Goal: Task Accomplishment & Management: Use online tool/utility

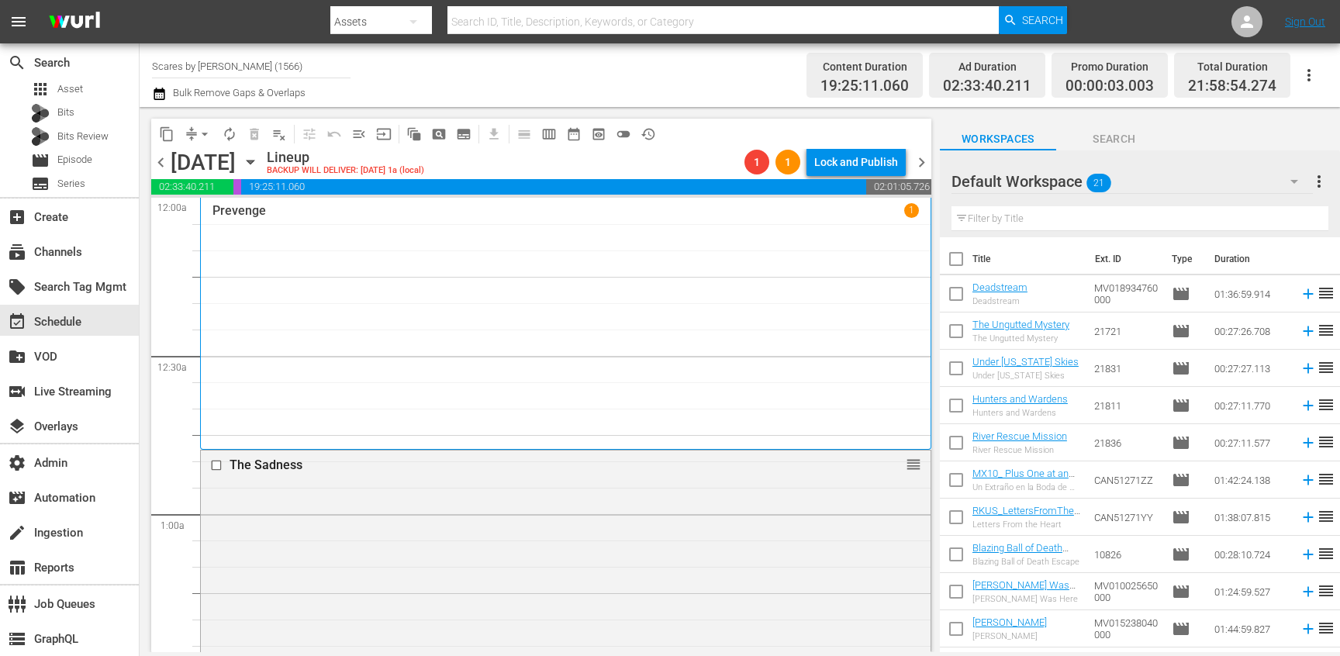
scroll to position [6581, 0]
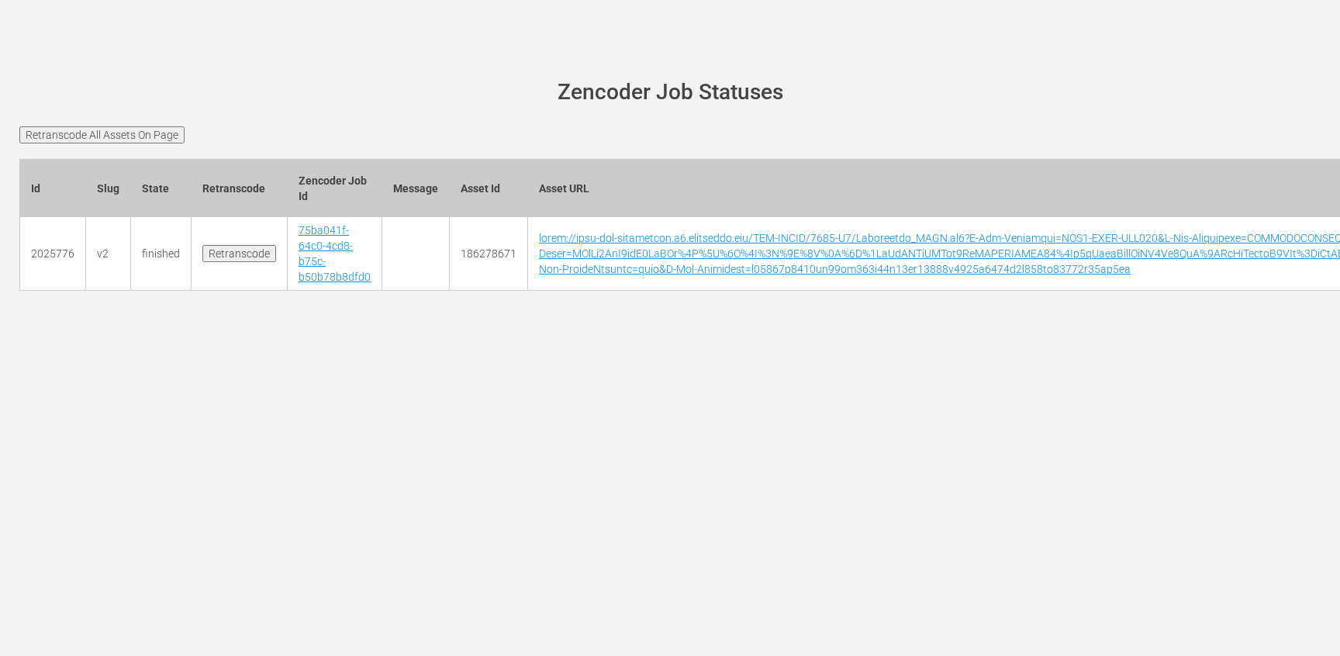
scroll to position [0, 5050]
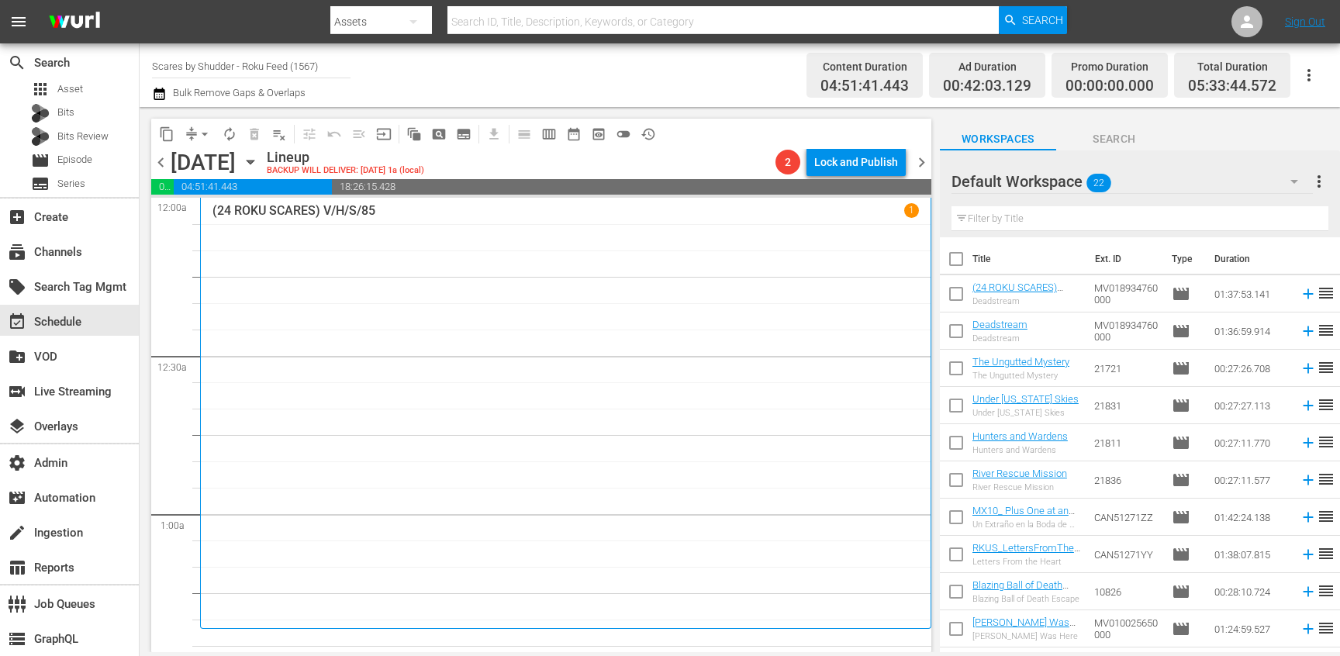
scroll to position [341, 0]
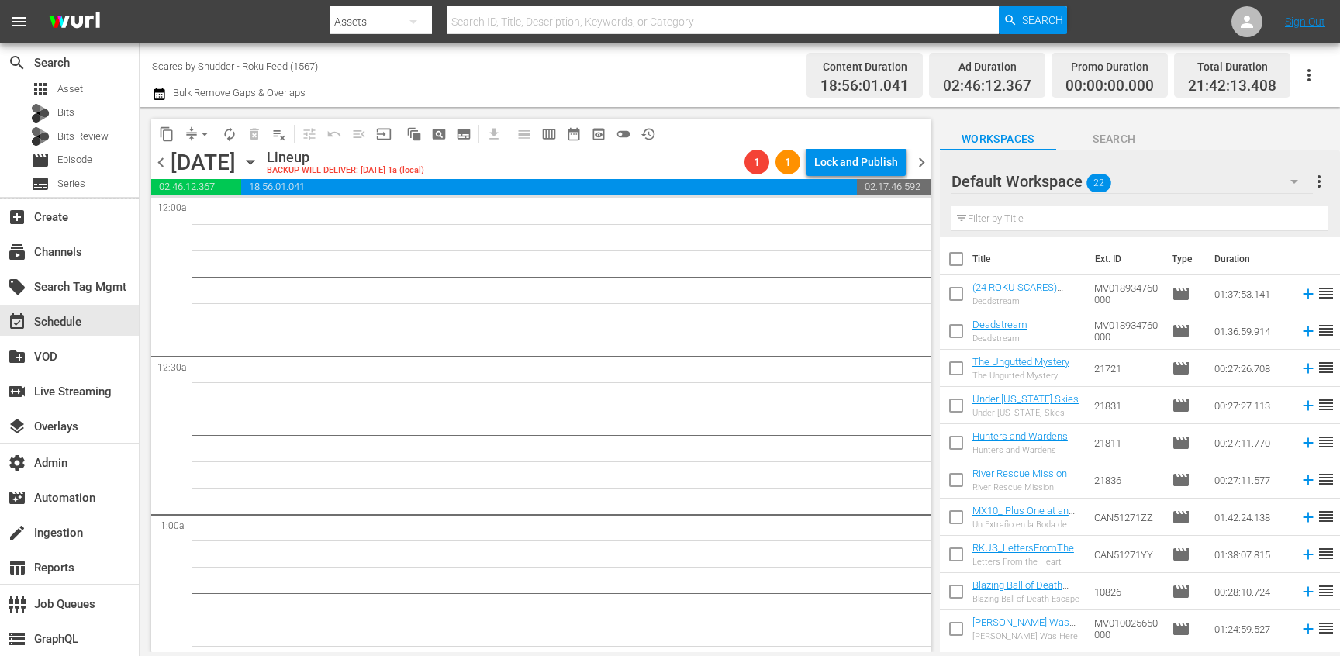
scroll to position [6726, 0]
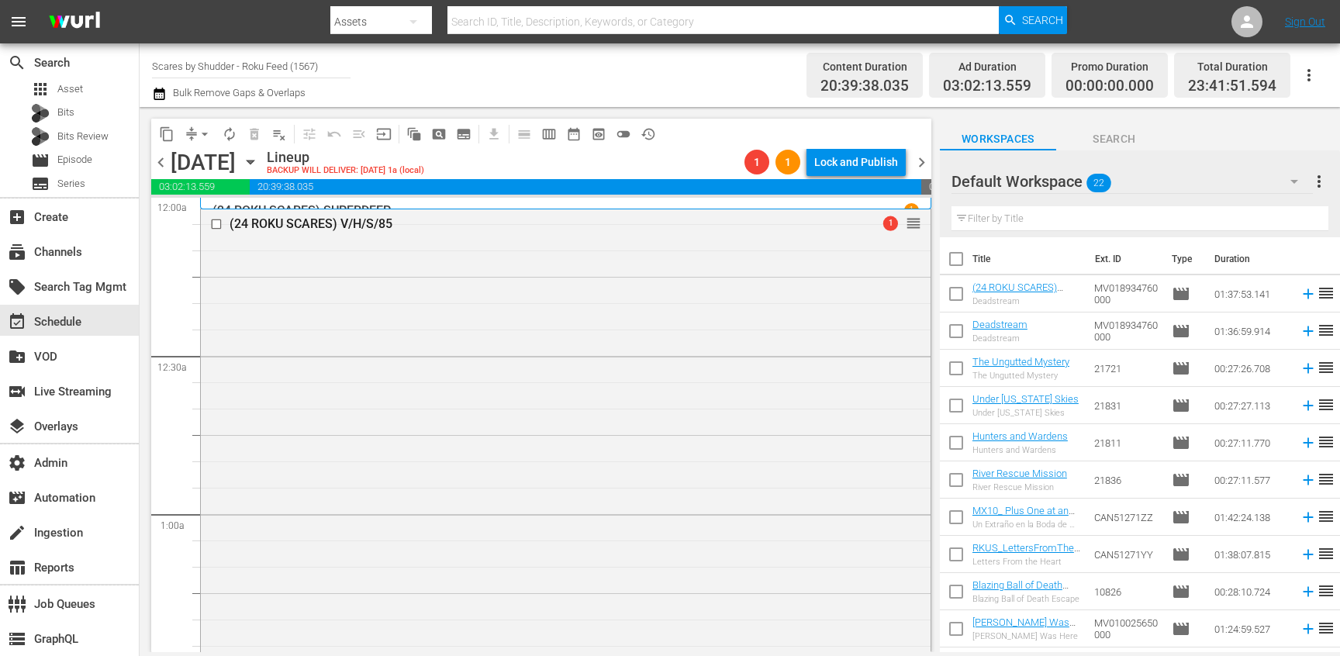
scroll to position [657, 0]
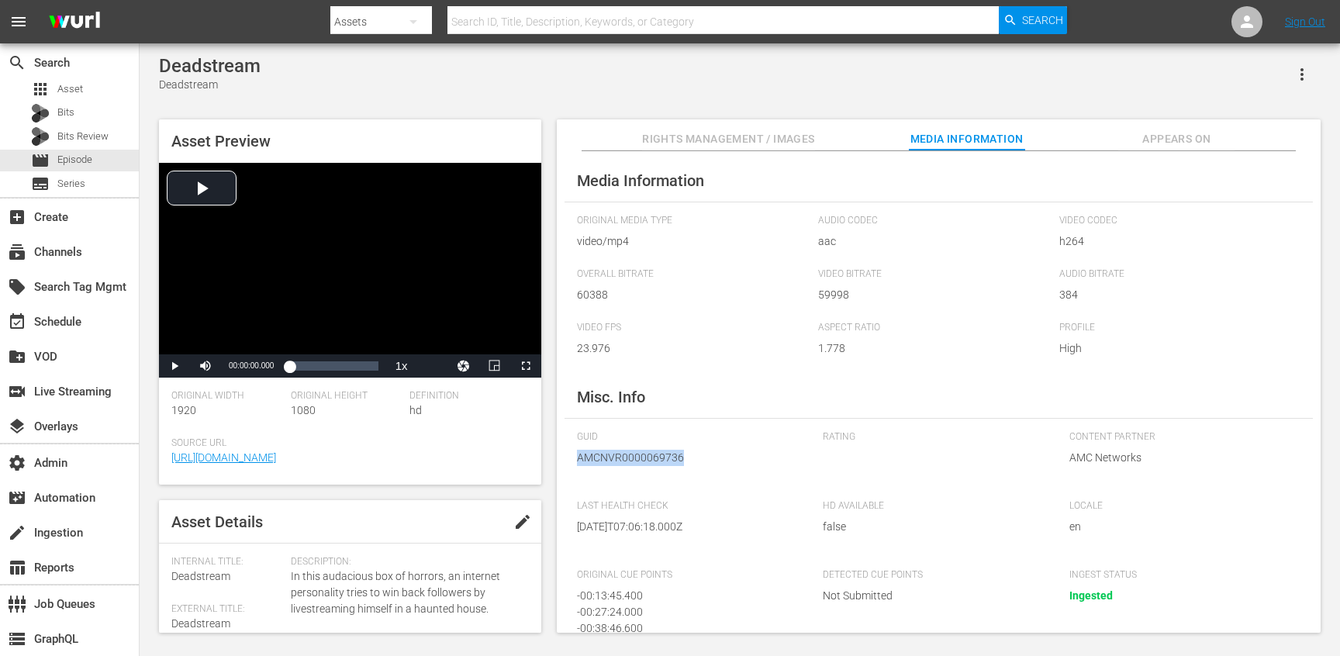
scroll to position [421, 0]
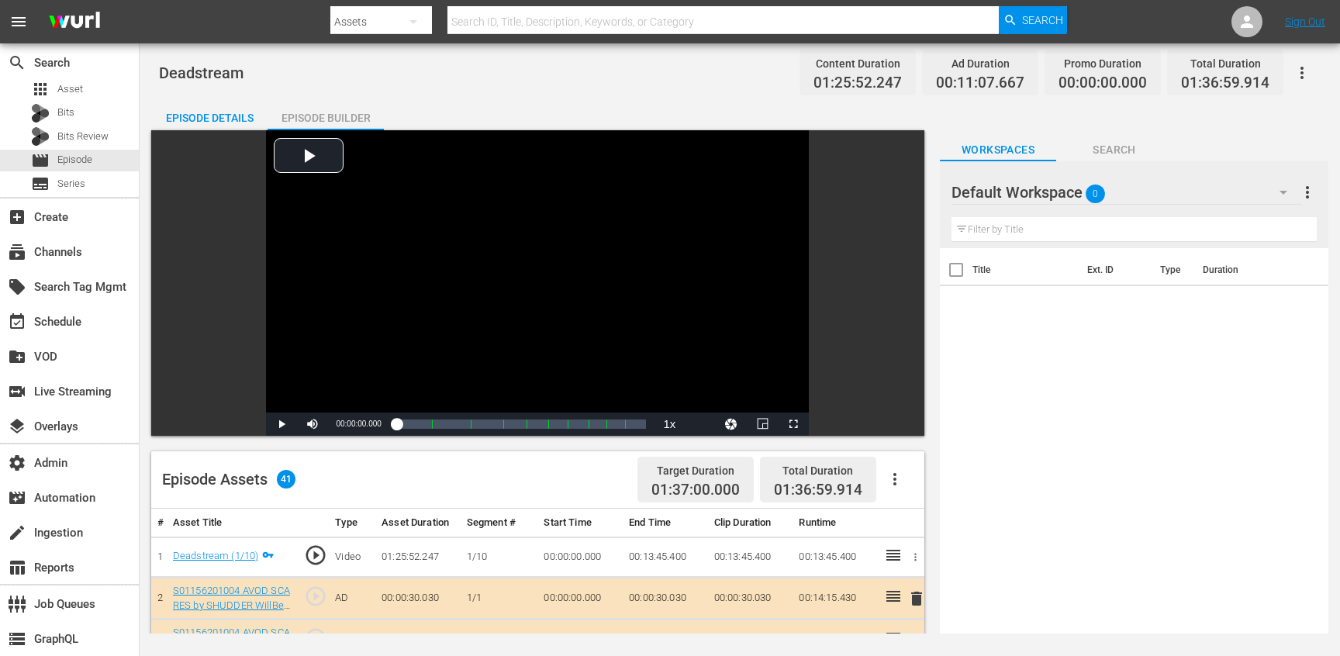
click at [229, 122] on div "Episode Details" at bounding box center [209, 117] width 116 height 37
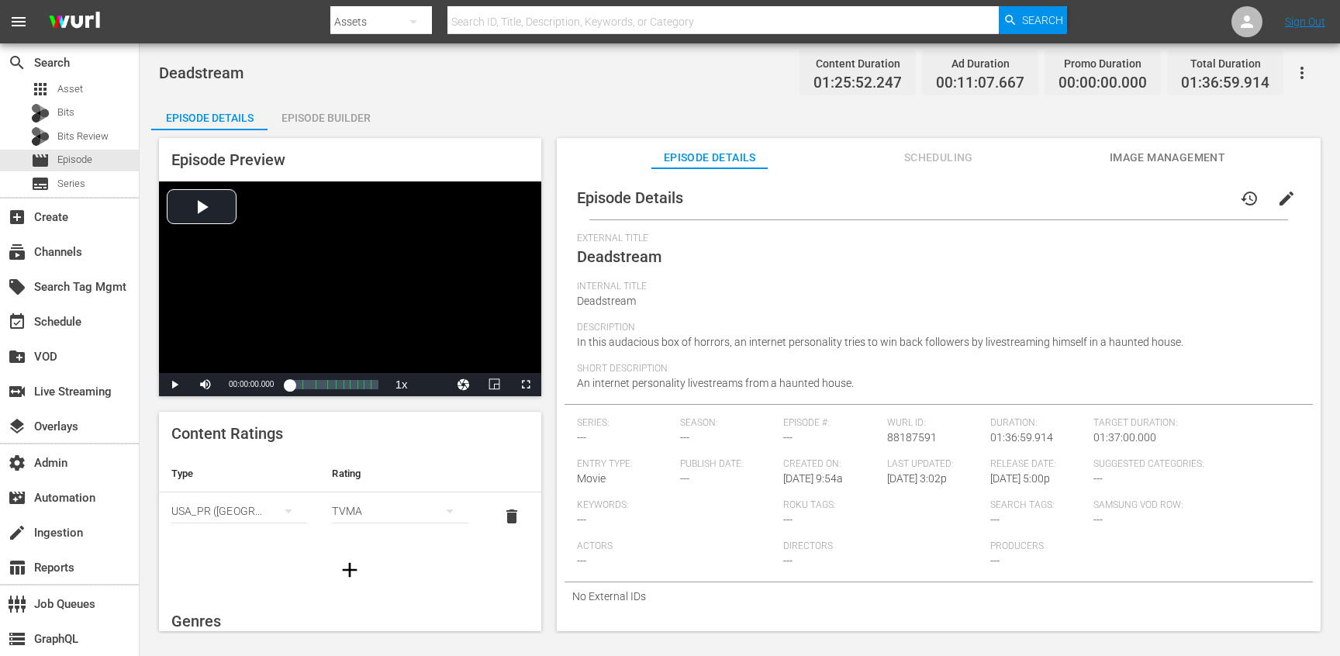
click at [928, 150] on span "Scheduling" at bounding box center [938, 157] width 116 height 19
click at [955, 164] on span "Scheduling" at bounding box center [938, 157] width 116 height 19
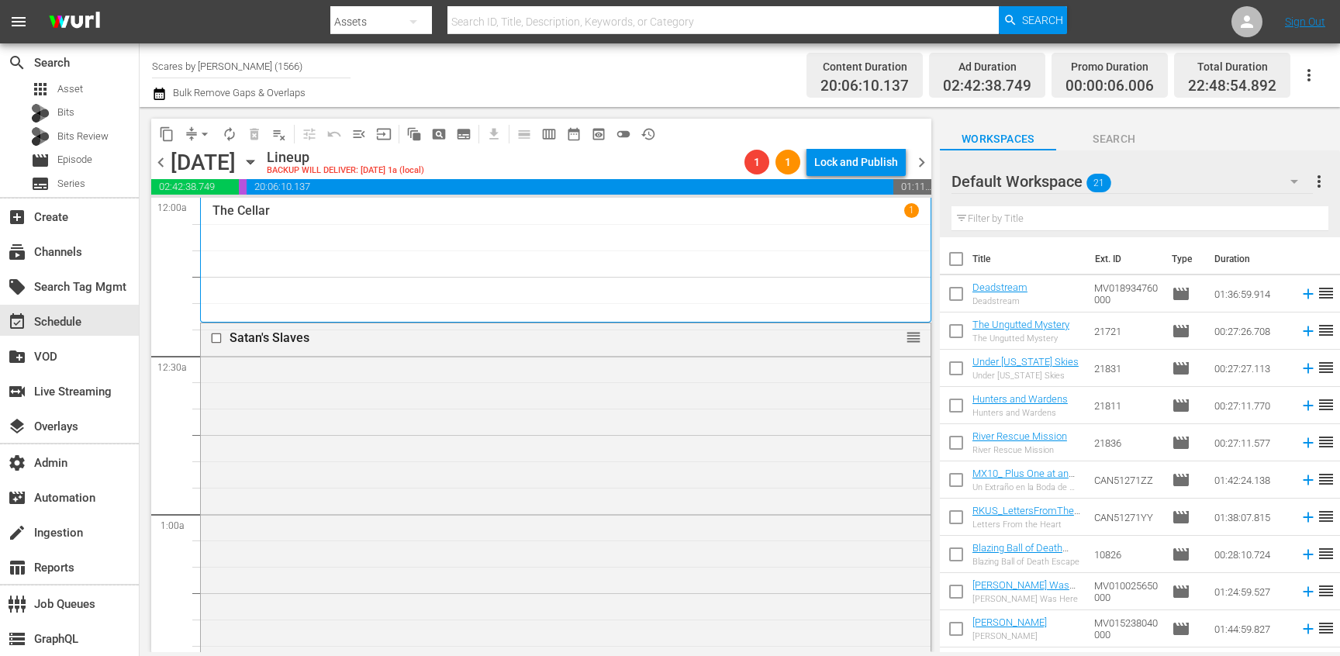
scroll to position [6958, 0]
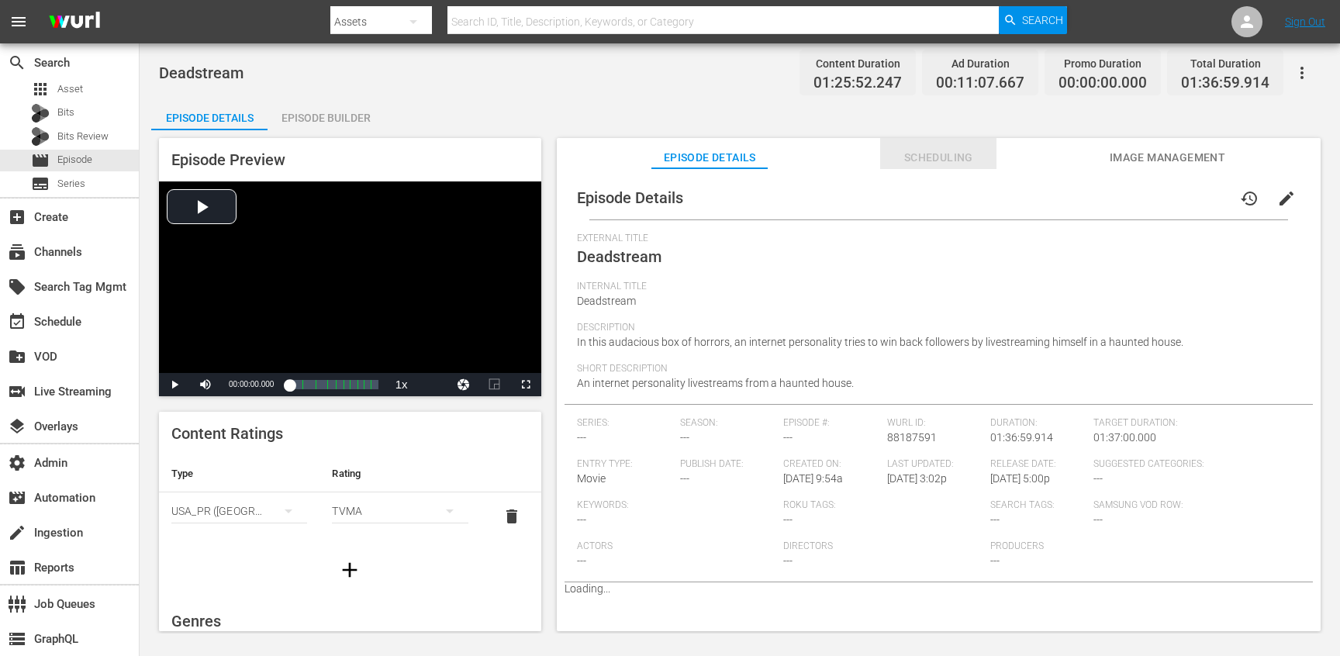
click at [955, 164] on span "Scheduling" at bounding box center [938, 157] width 116 height 19
click at [911, 154] on span "Scheduling" at bounding box center [938, 157] width 116 height 19
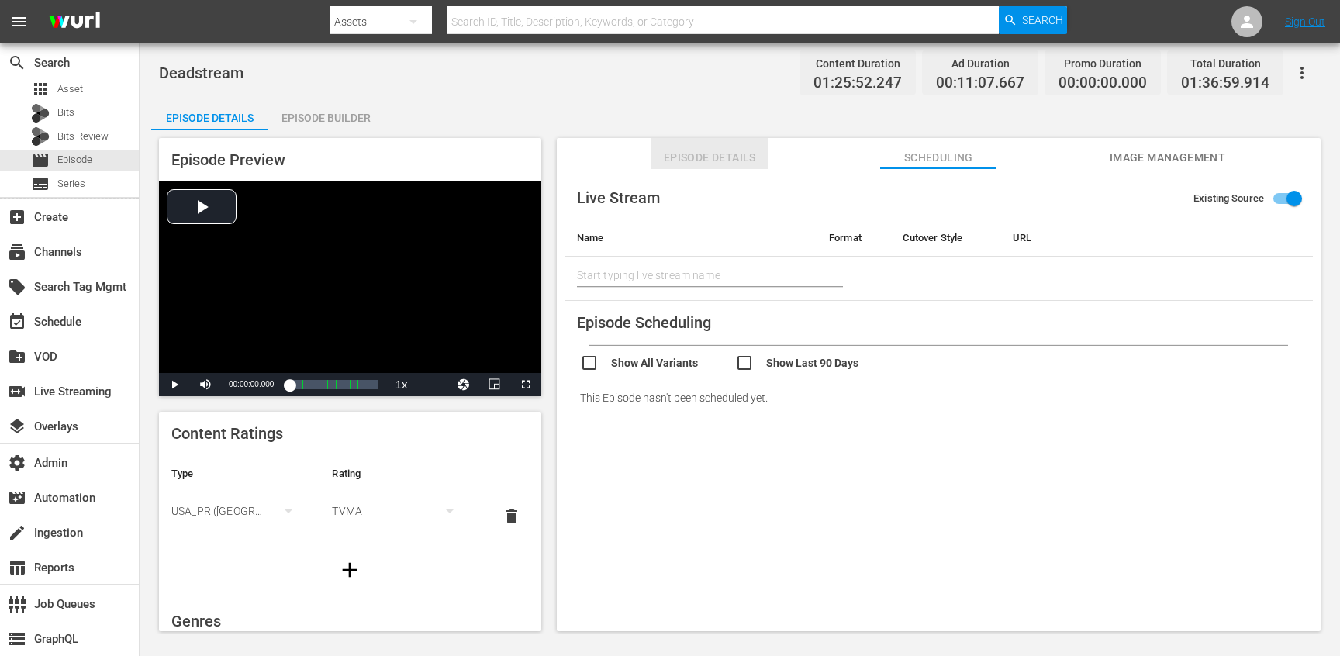
click at [714, 161] on span "Episode Details" at bounding box center [709, 157] width 116 height 19
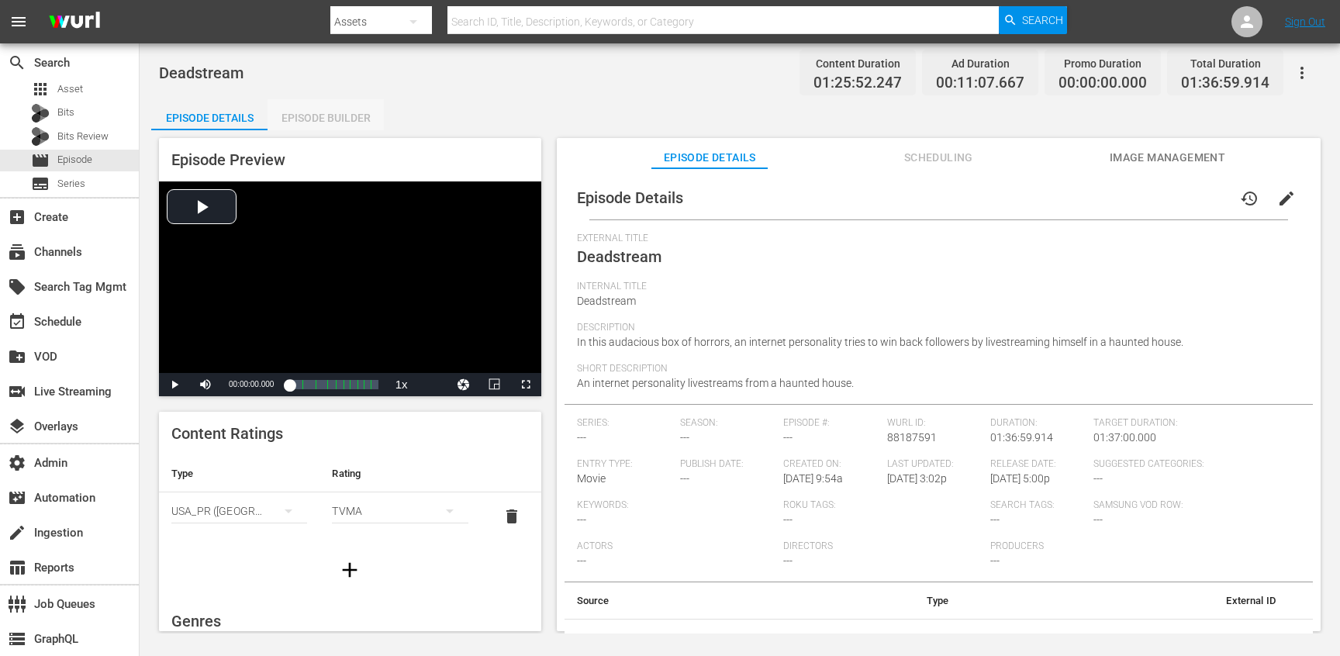
click at [370, 128] on div "Episode Builder" at bounding box center [326, 117] width 116 height 37
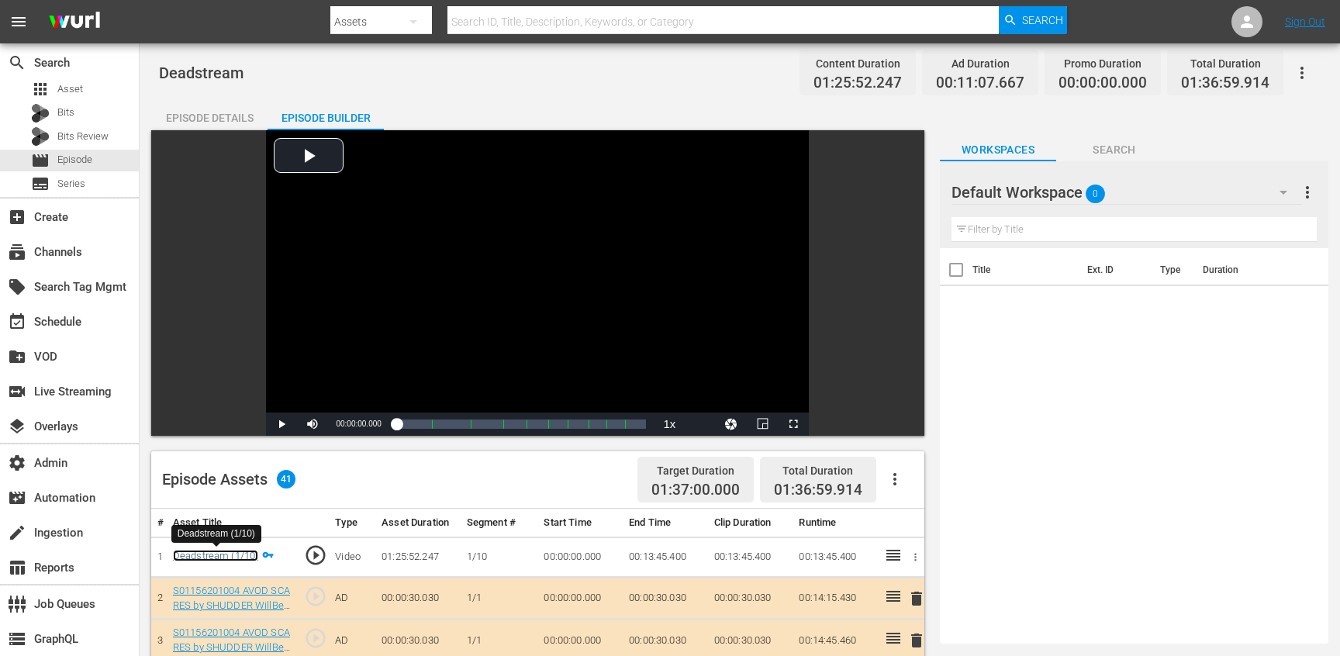
click at [240, 554] on link "Deadstream (1/10)" at bounding box center [215, 556] width 85 height 12
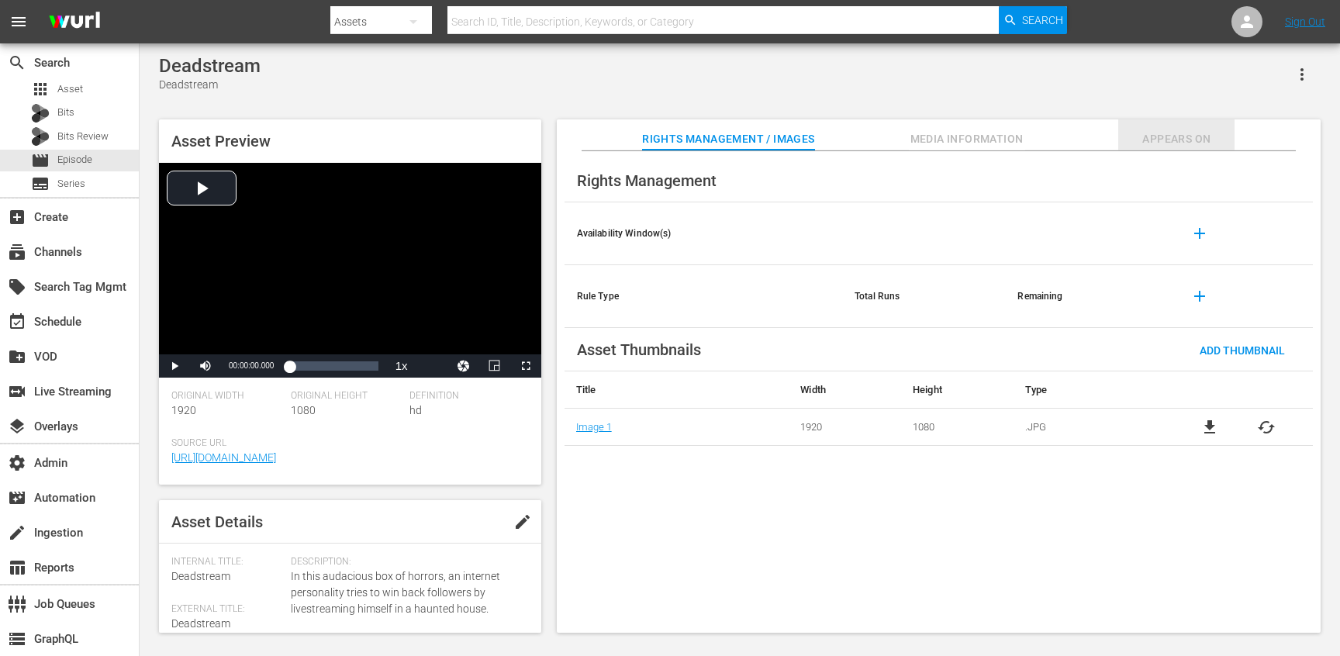
click at [1171, 145] on span "Appears On" at bounding box center [1176, 139] width 116 height 19
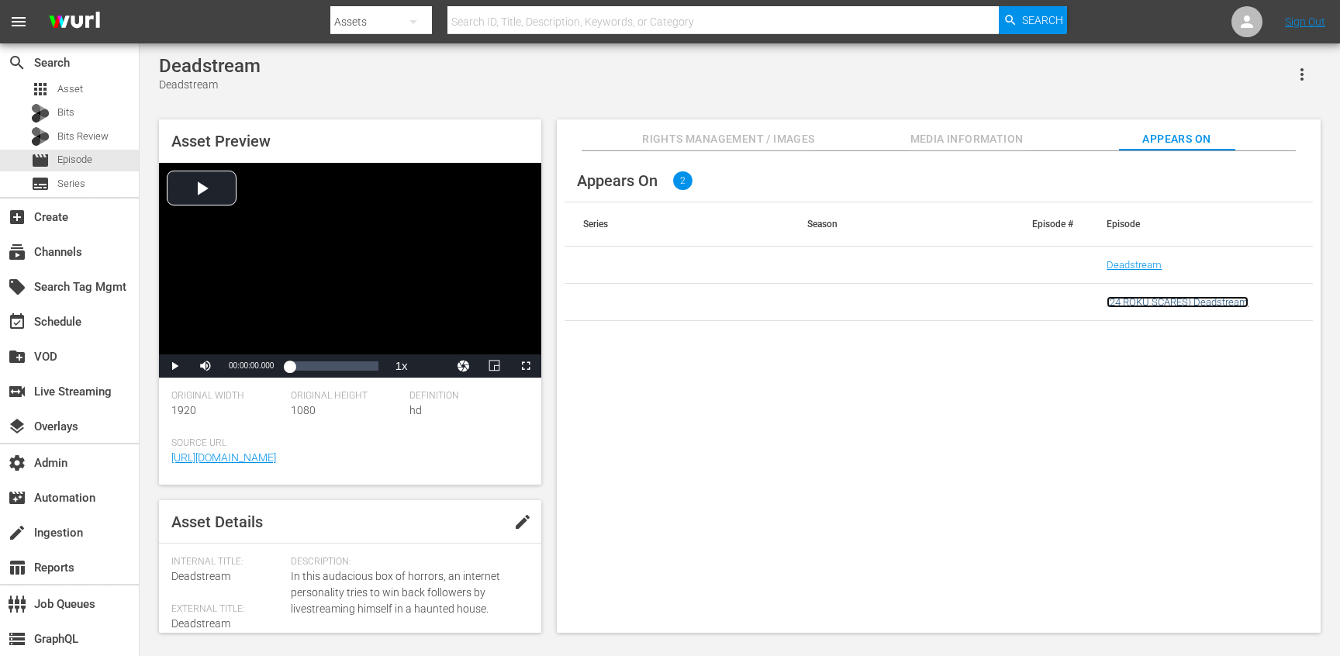
click at [1180, 307] on link "(24 ROKU SCARES) Deadstream" at bounding box center [1178, 302] width 142 height 12
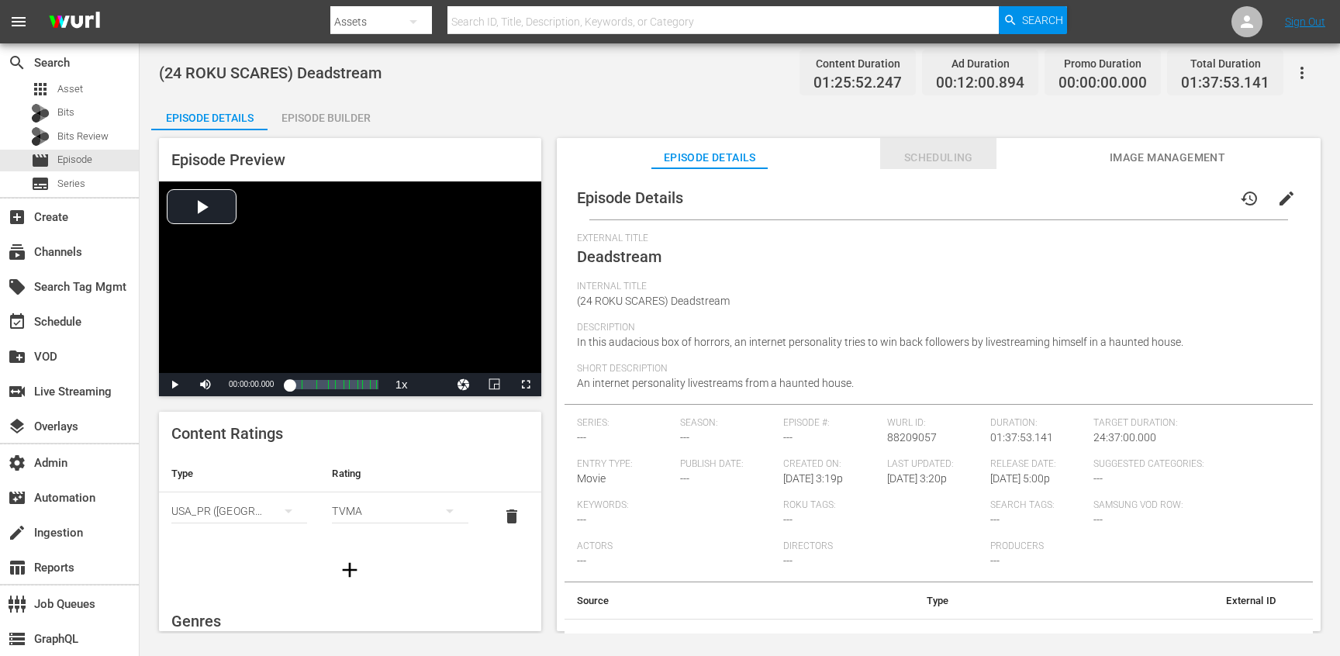
click at [921, 143] on button "Scheduling" at bounding box center [938, 153] width 116 height 31
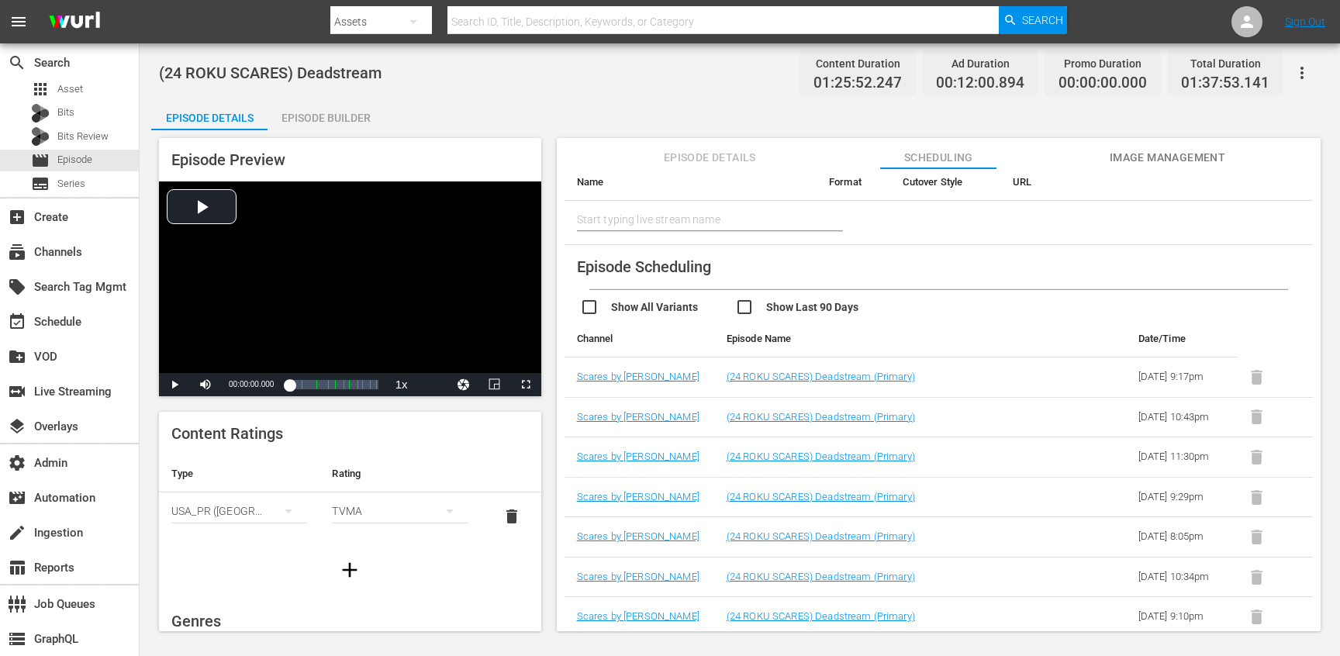
scroll to position [157, 0]
click at [433, 263] on div "Video Player" at bounding box center [350, 277] width 382 height 192
click at [388, 331] on div "Video Player" at bounding box center [350, 277] width 382 height 192
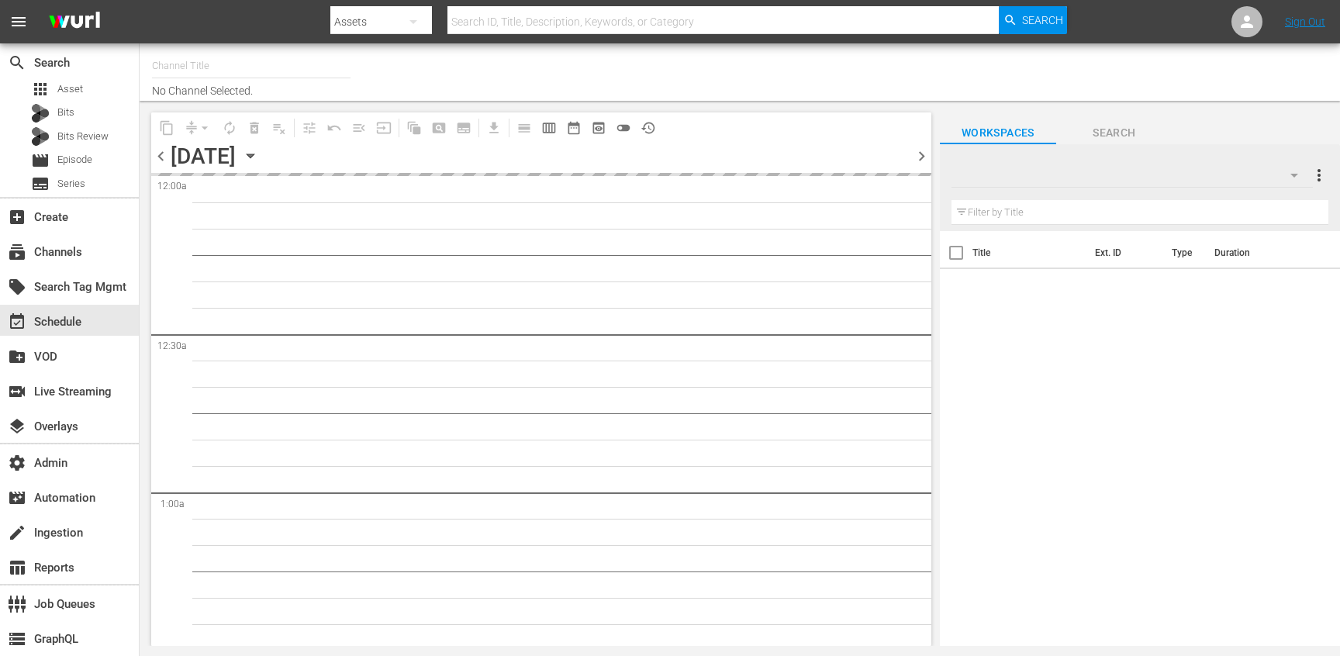
type input "Scares by Shudder - Roku Feed (1567)"
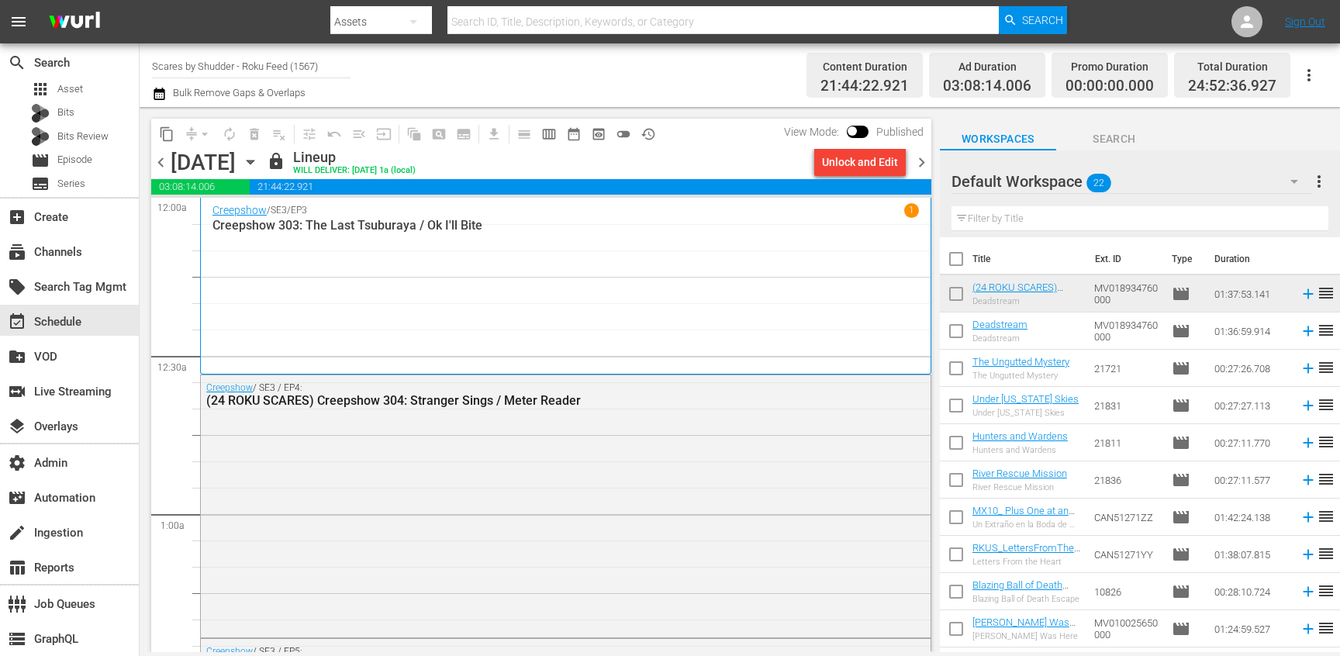
click at [920, 161] on span "chevron_right" at bounding box center [921, 162] width 19 height 19
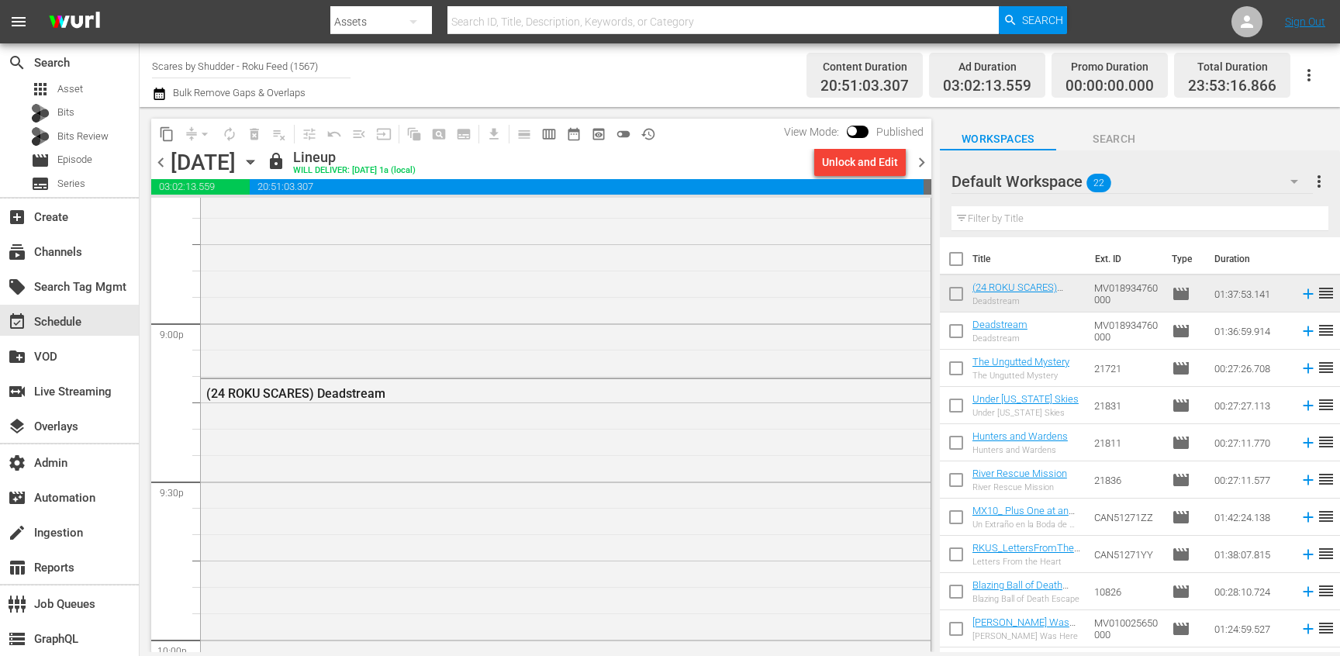
scroll to position [6631, 0]
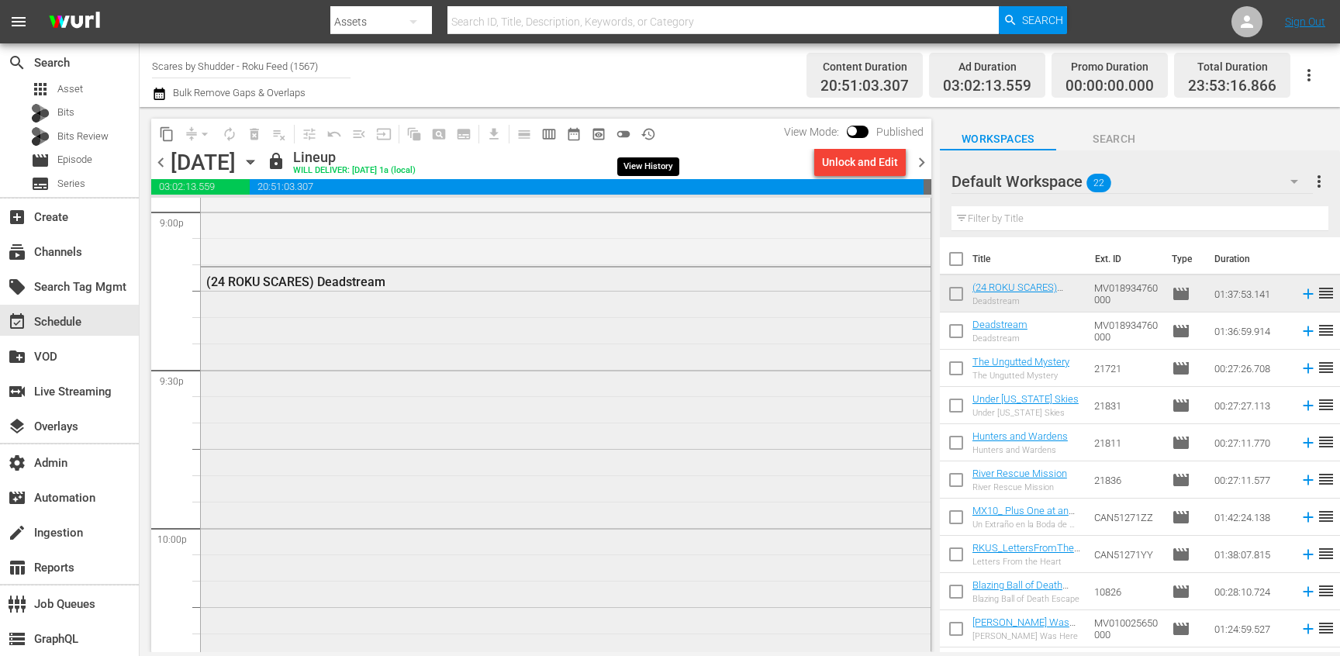
click at [563, 368] on div "(24 ROKU SCARES) Deadstream" at bounding box center [566, 524] width 730 height 512
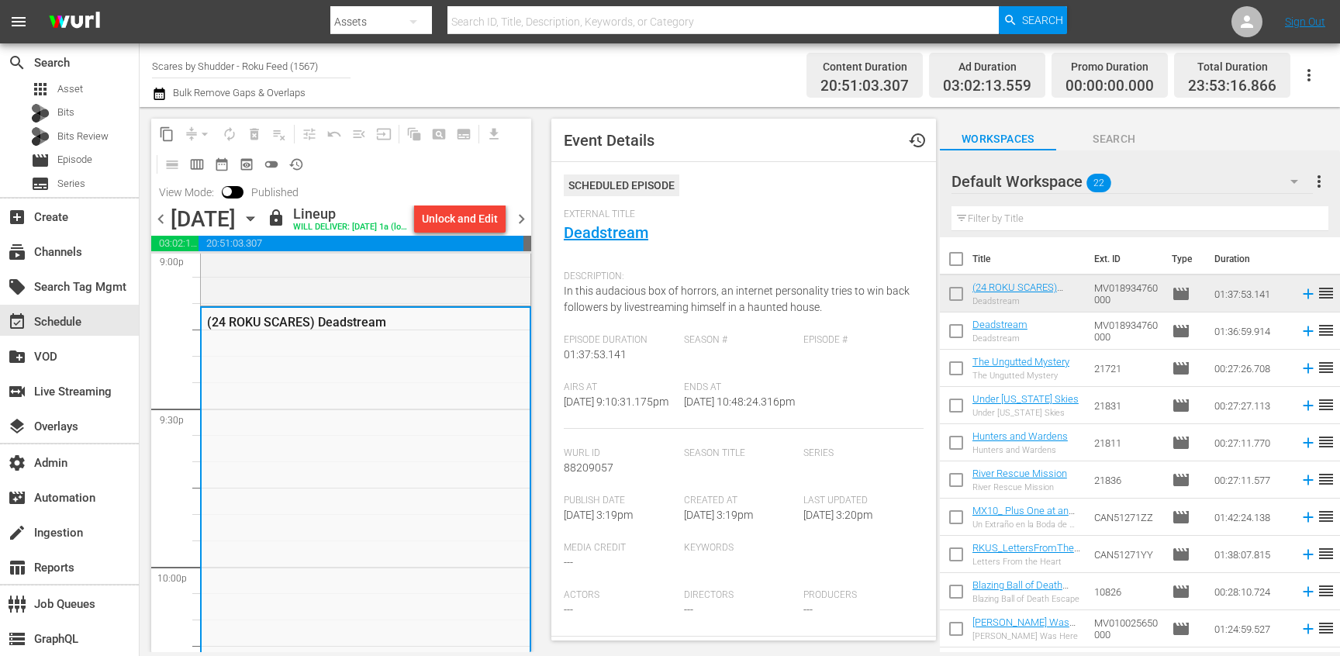
scroll to position [6664, 0]
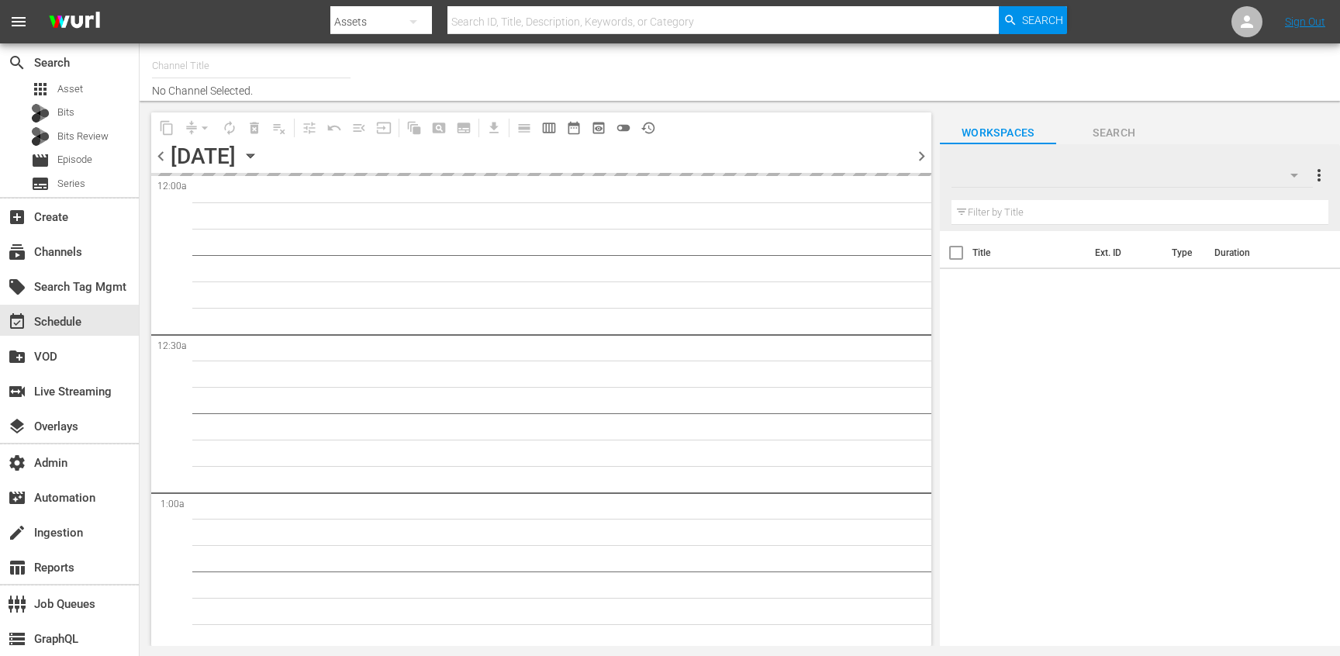
type input "Scares by Shudder - Roku Feed (1567)"
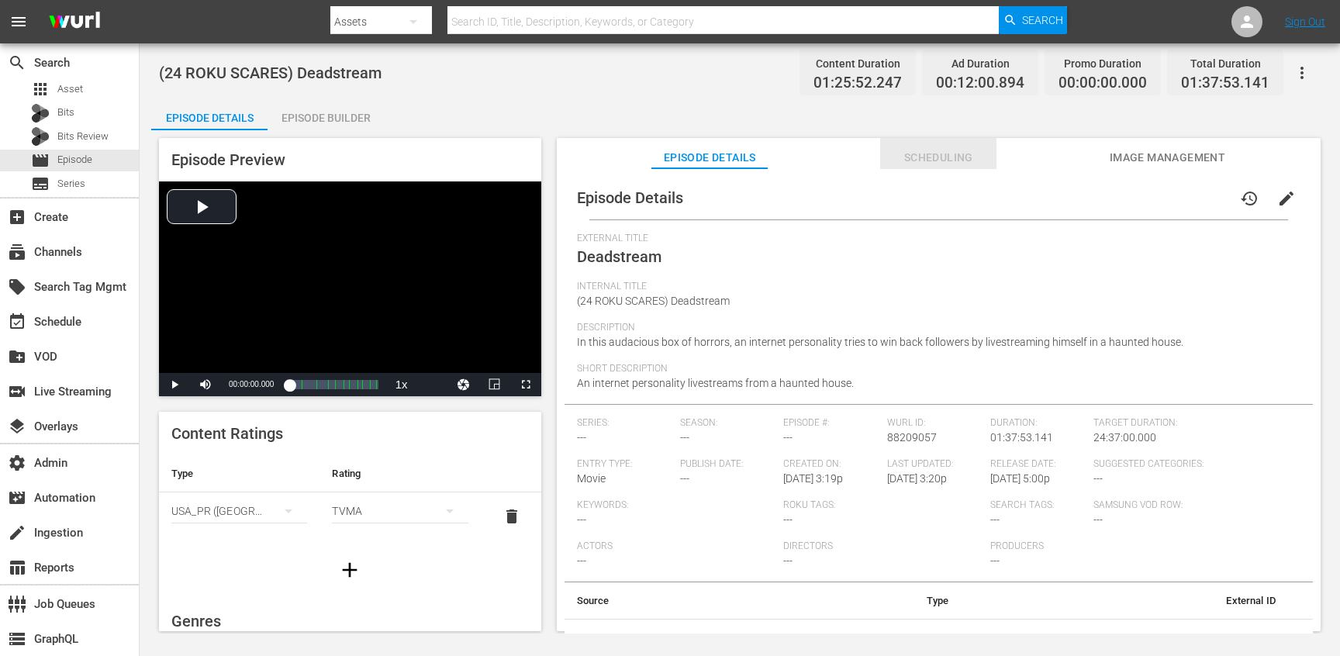
click at [927, 166] on span "Scheduling" at bounding box center [938, 157] width 116 height 19
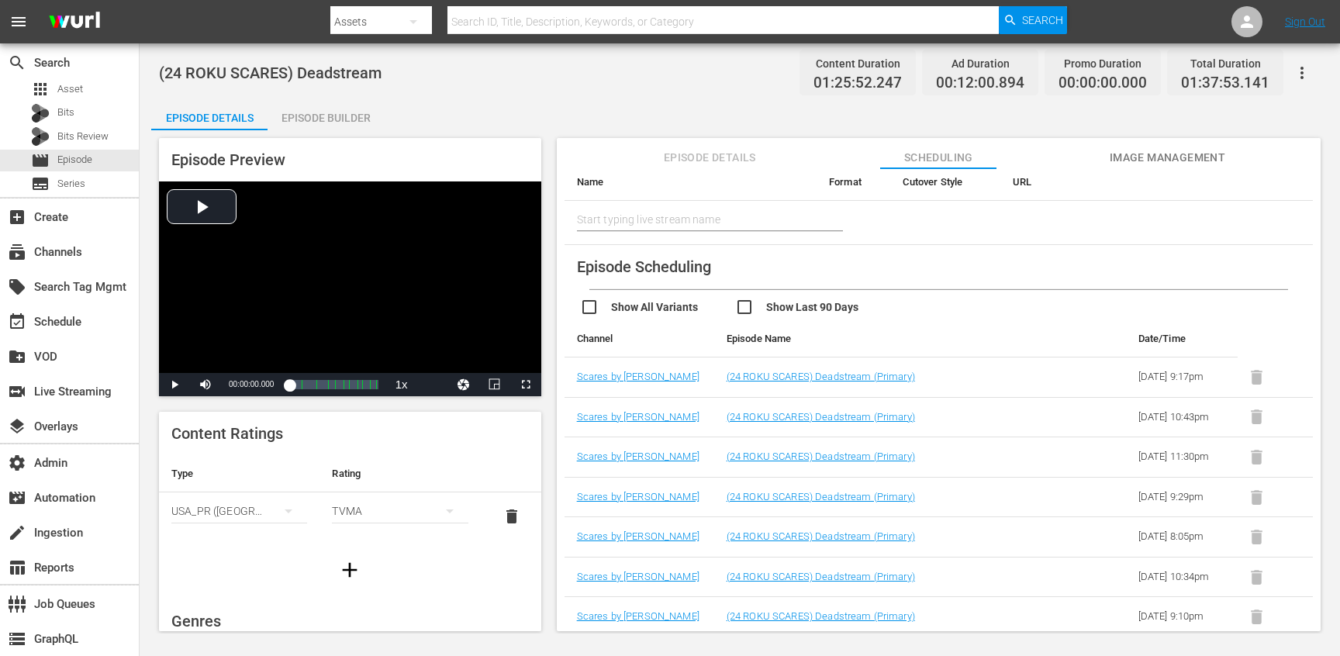
scroll to position [46, 0]
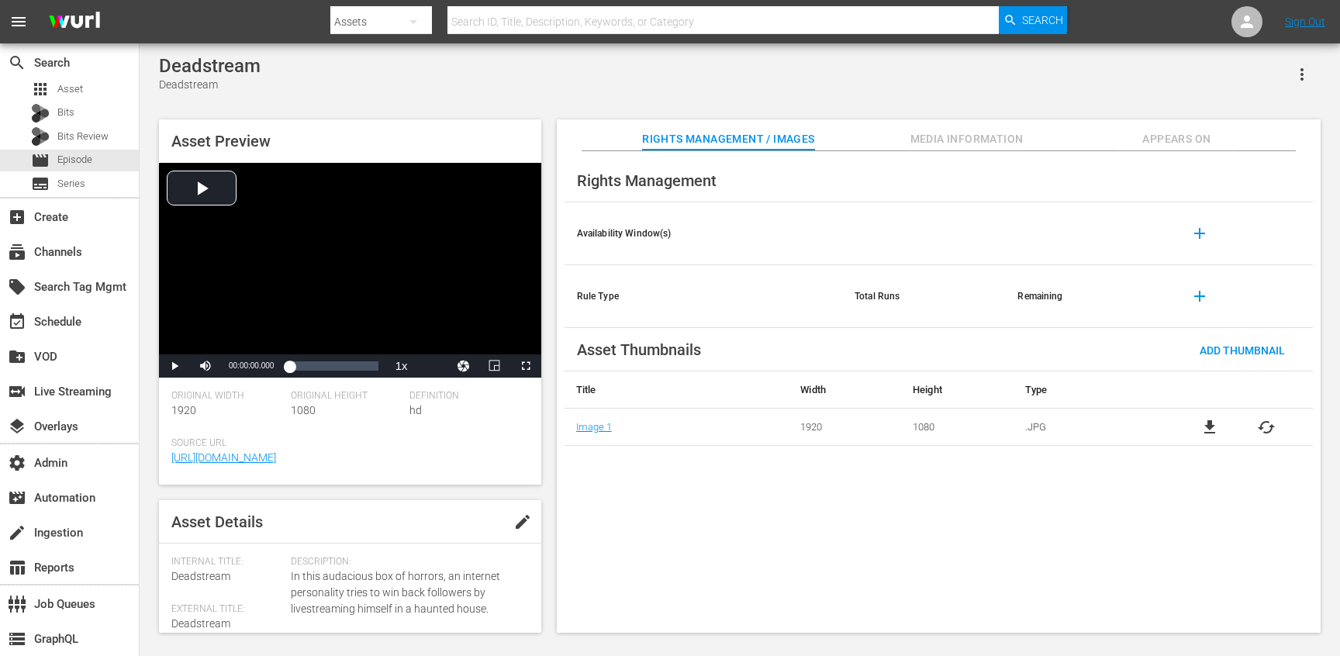
click at [952, 140] on span "Media Information" at bounding box center [967, 139] width 116 height 19
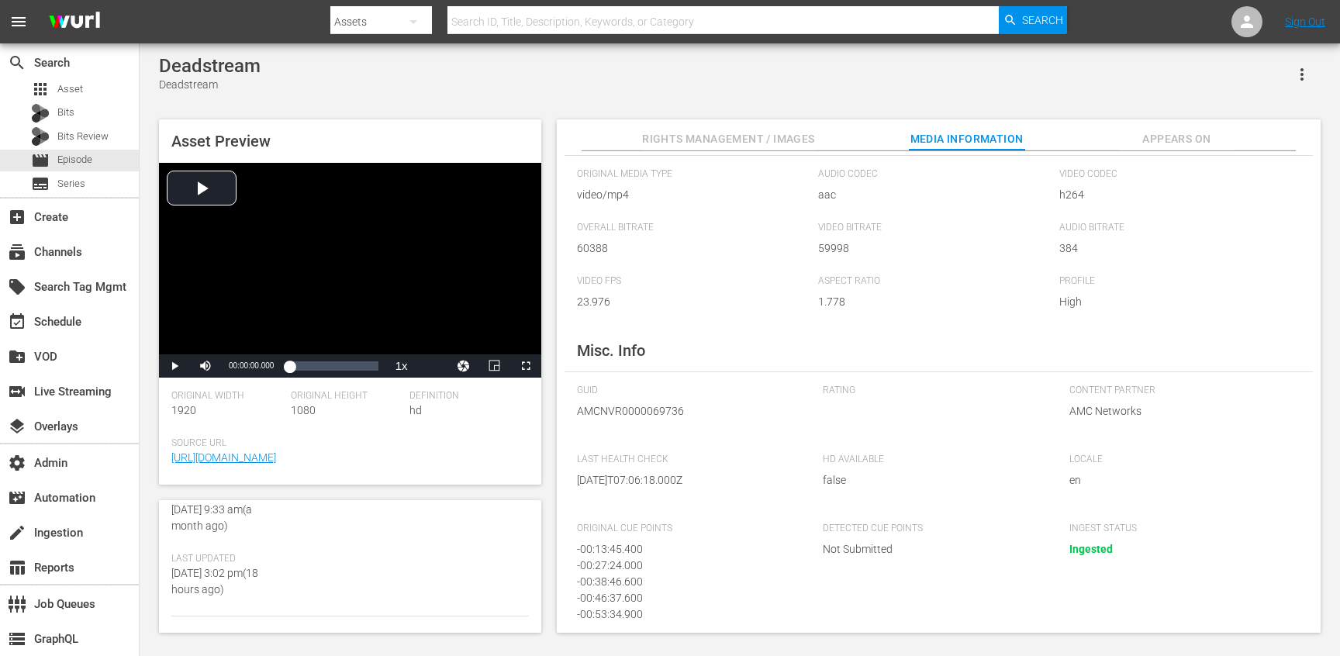
scroll to position [126, 0]
click at [304, 604] on span "417580" at bounding box center [309, 610] width 37 height 12
copy span "417580"
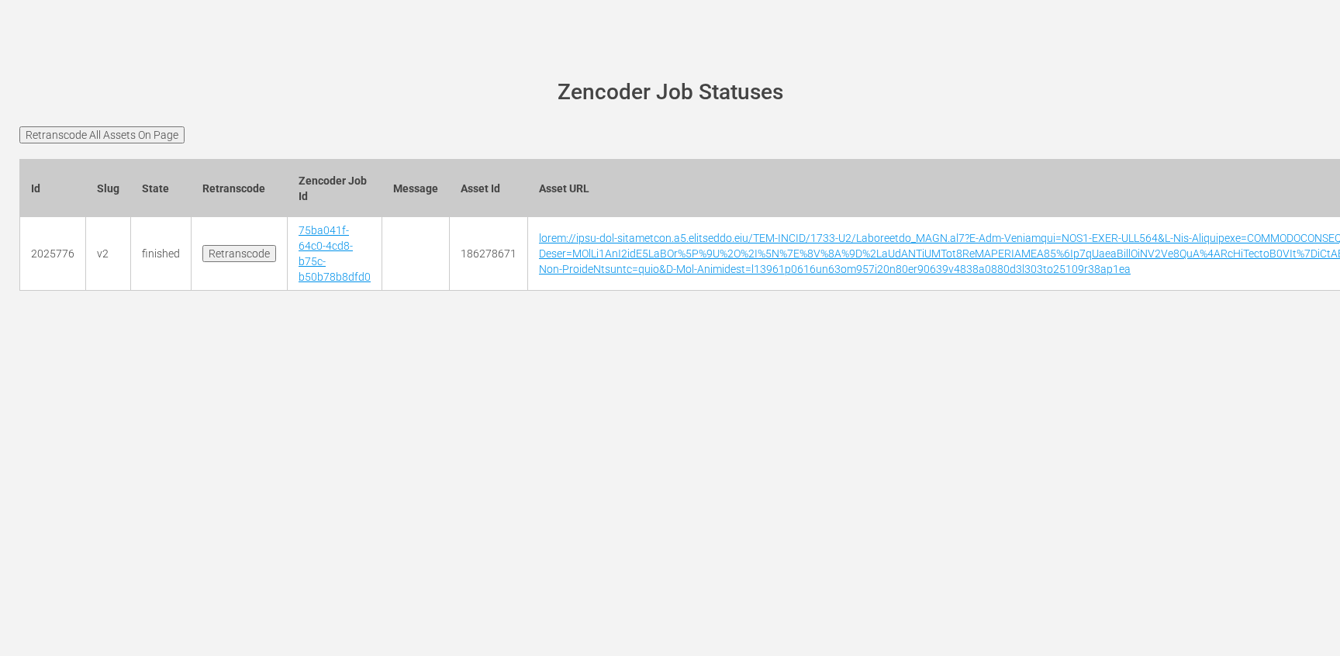
scroll to position [0, 5050]
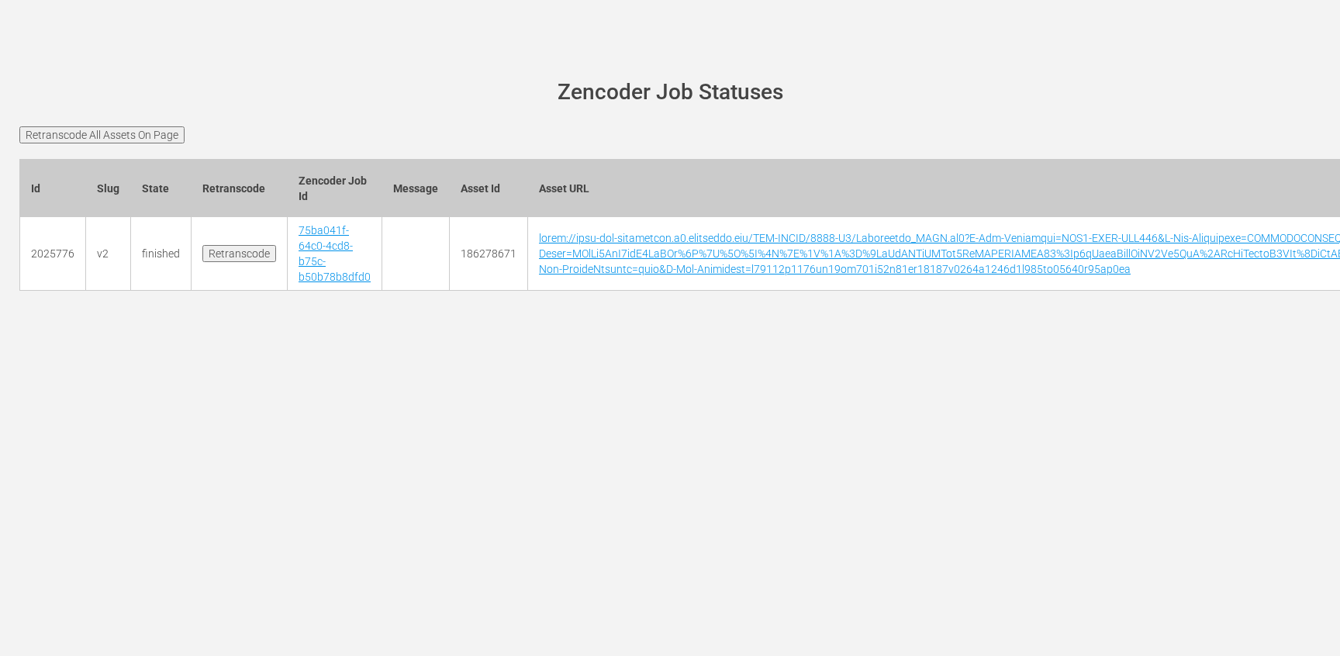
scroll to position [0, 5050]
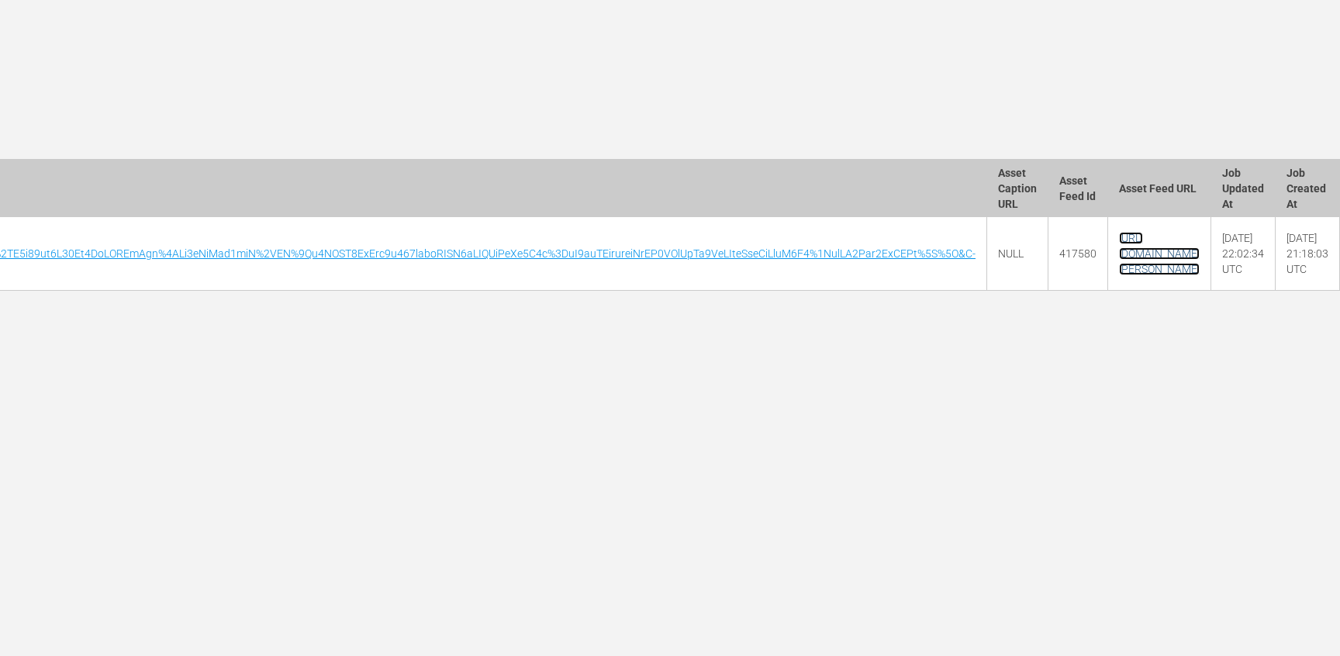
click at [1119, 264] on link "[URL][DOMAIN_NAME][PERSON_NAME]" at bounding box center [1159, 253] width 81 height 43
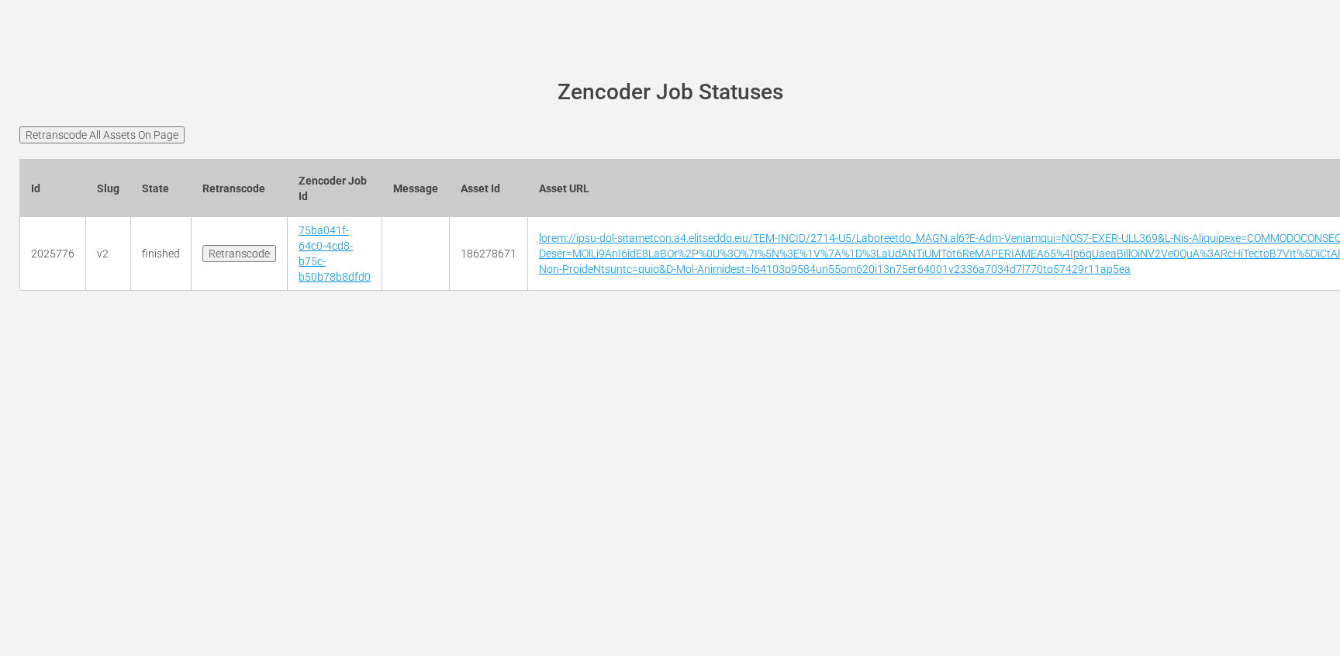
click at [464, 259] on td "186278671" at bounding box center [489, 254] width 78 height 74
copy td "186278671"
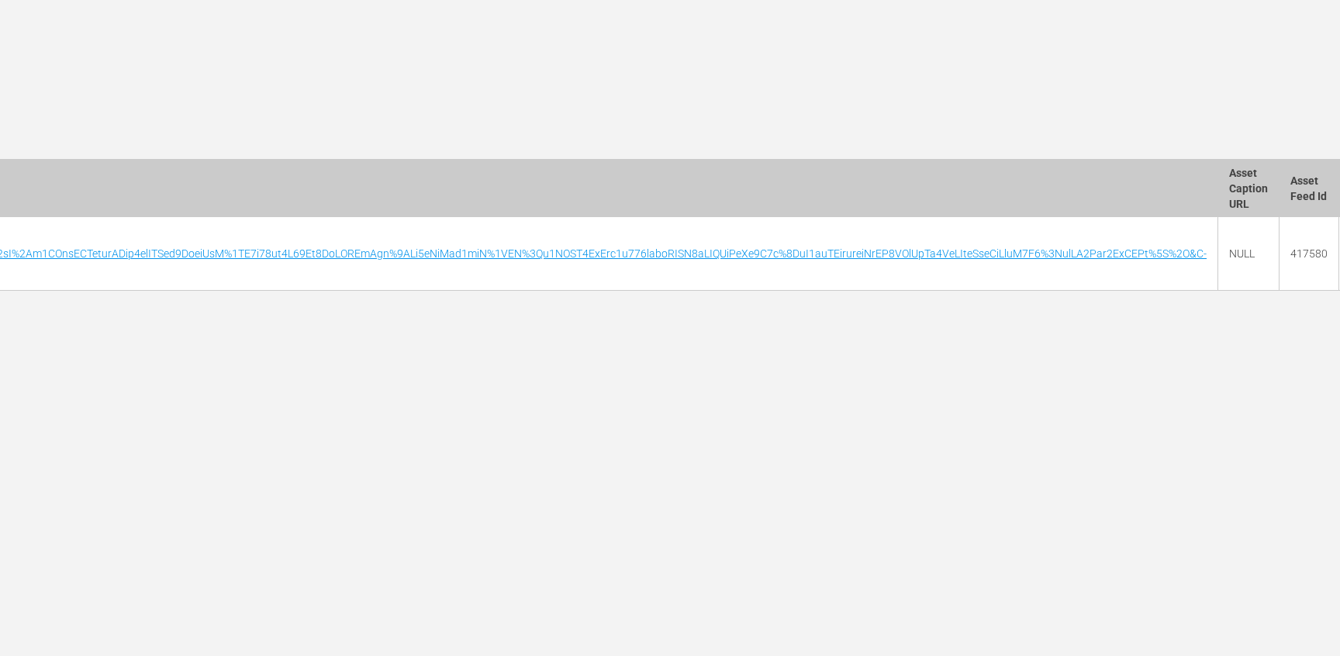
scroll to position [0, 5050]
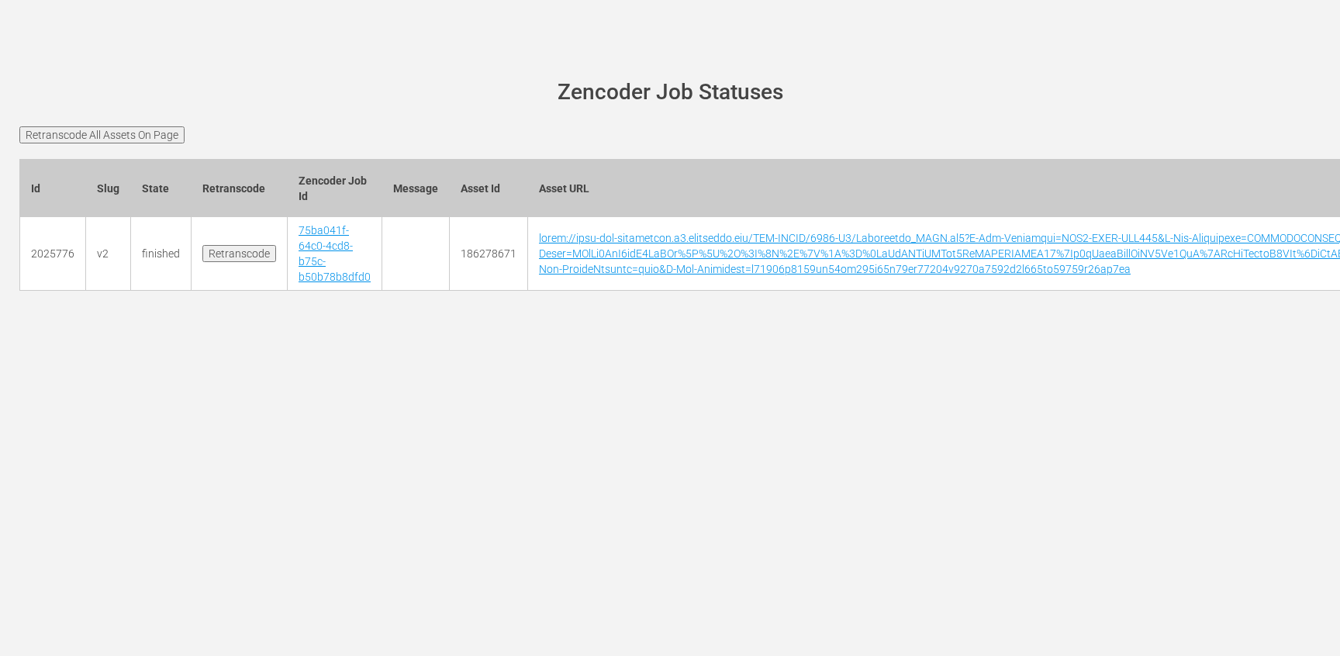
scroll to position [0, 5050]
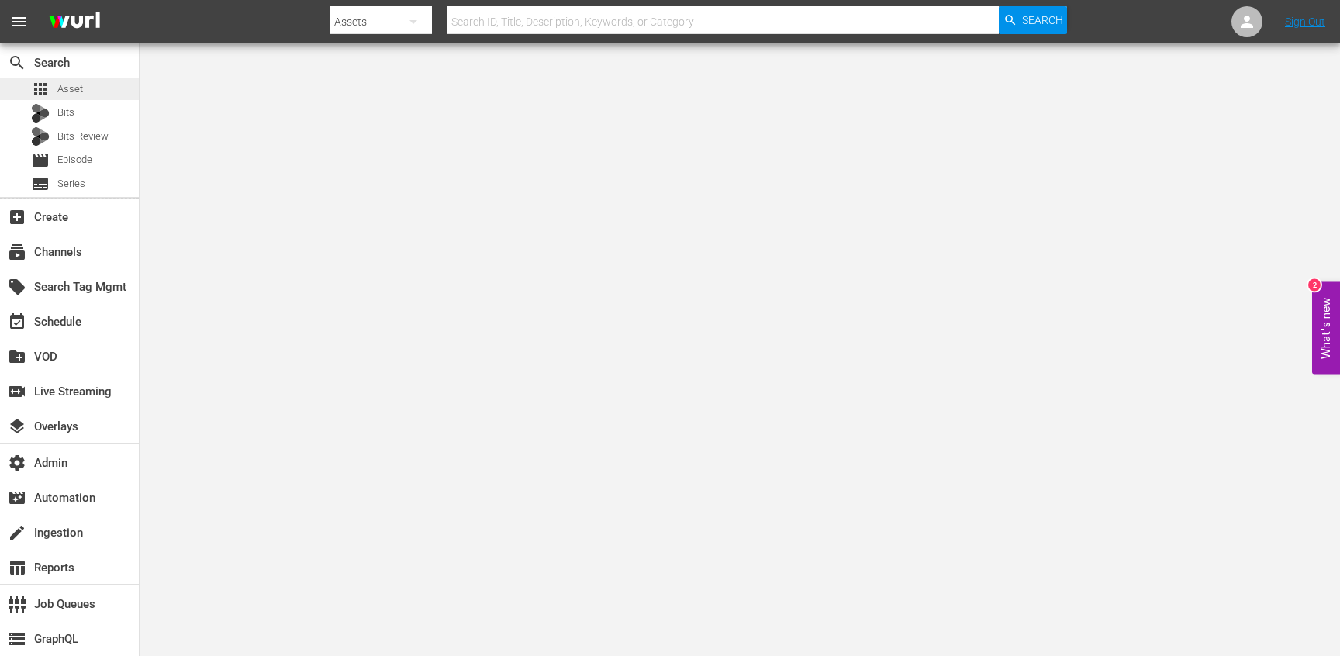
click at [93, 95] on div "apps Asset" at bounding box center [69, 89] width 139 height 22
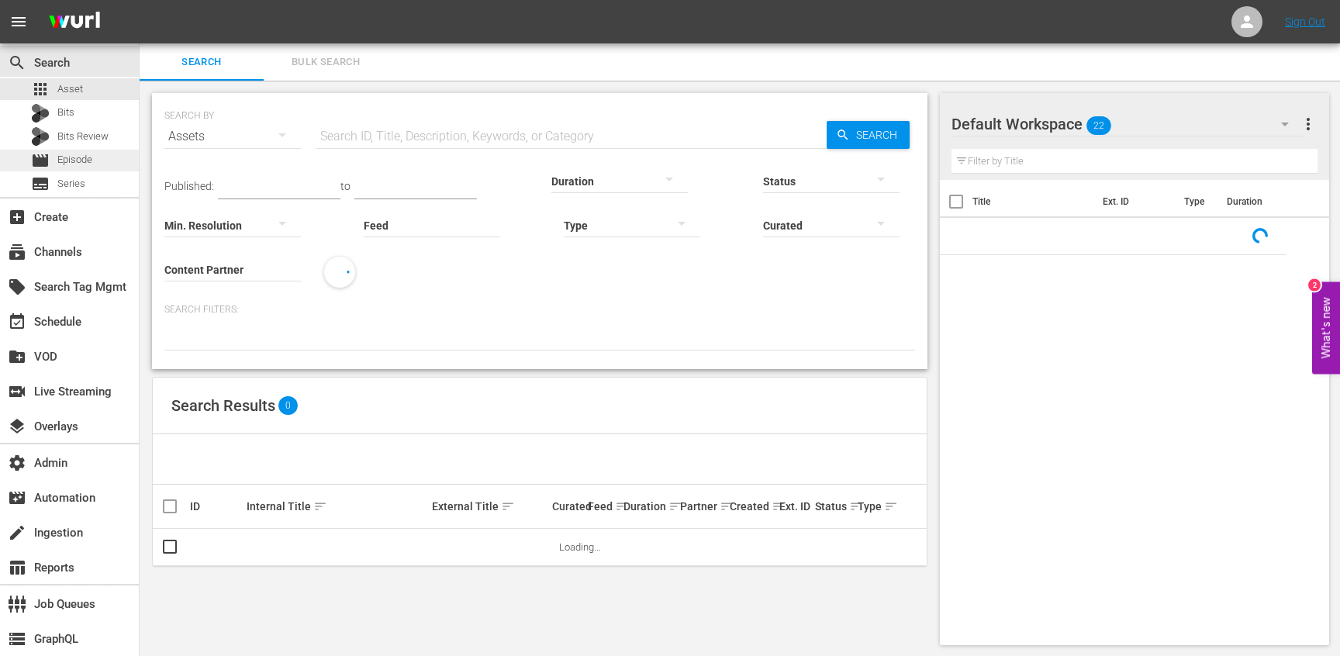
click at [61, 170] on div "movie Episode" at bounding box center [61, 161] width 61 height 22
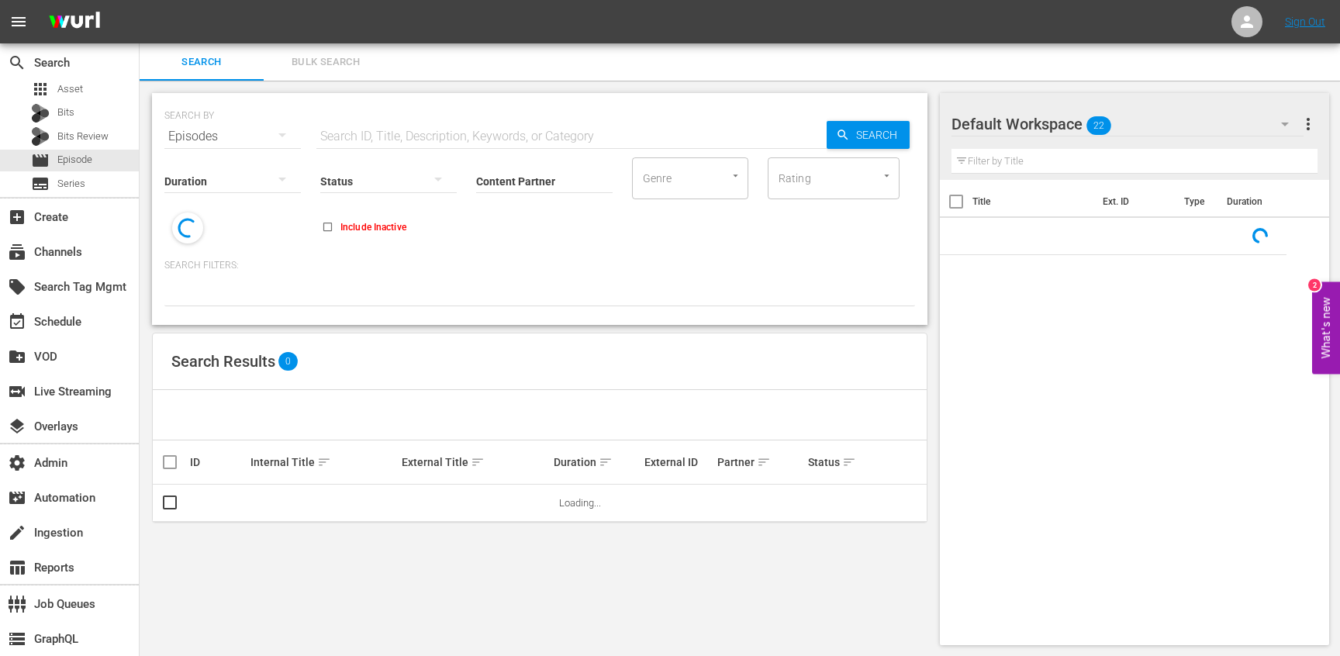
click at [374, 130] on input "text" at bounding box center [571, 136] width 510 height 37
paste input "88207253"
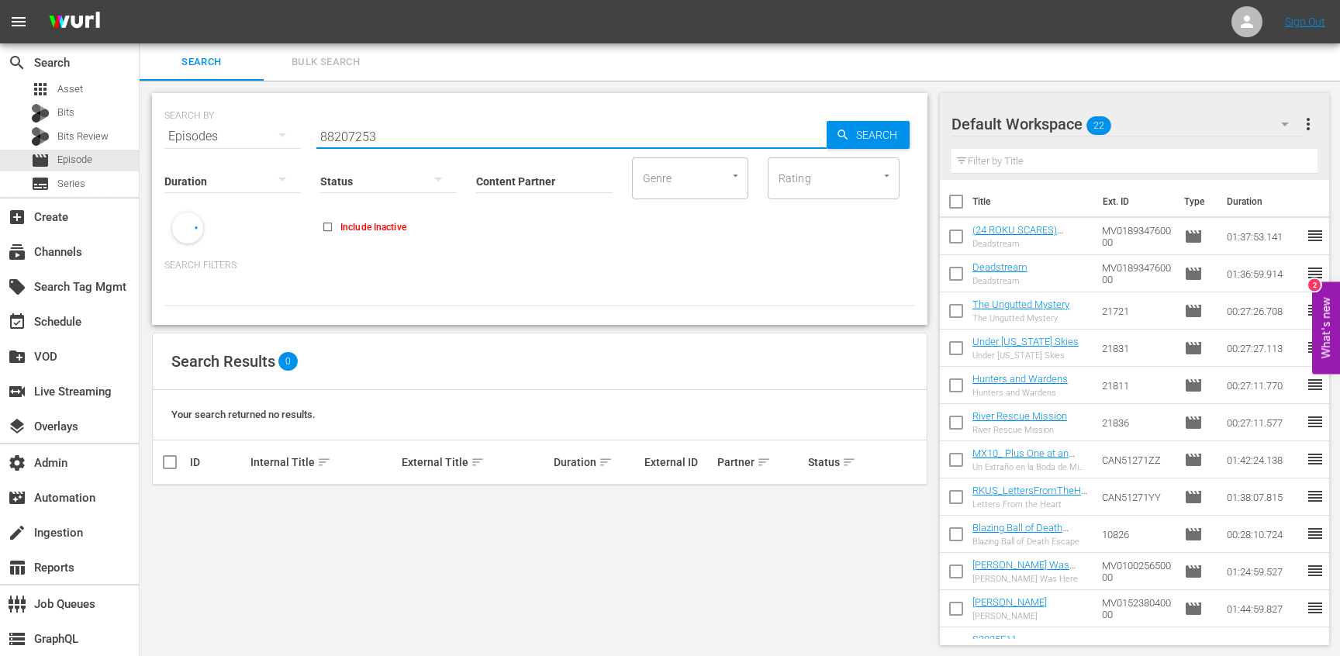
paste input "53179281"
paste input "95680"
paste input "88207253"
paste input "Super Eddy’s Super Fiasco"
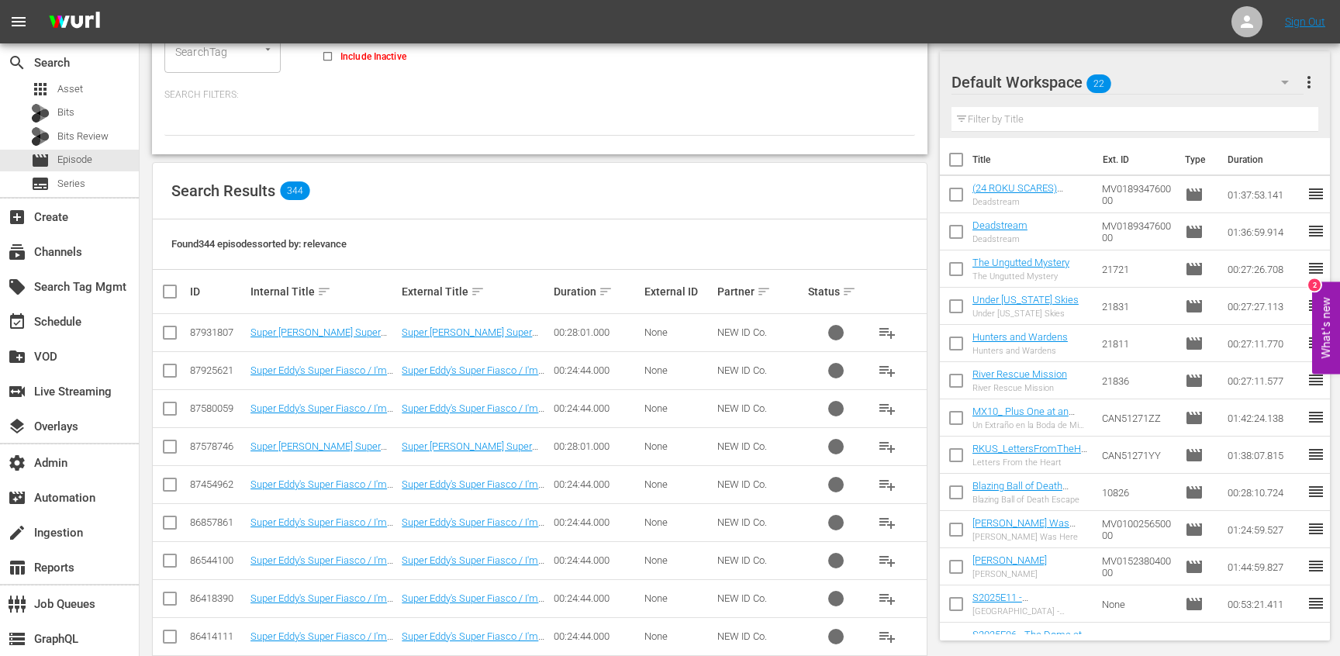
scroll to position [176, 0]
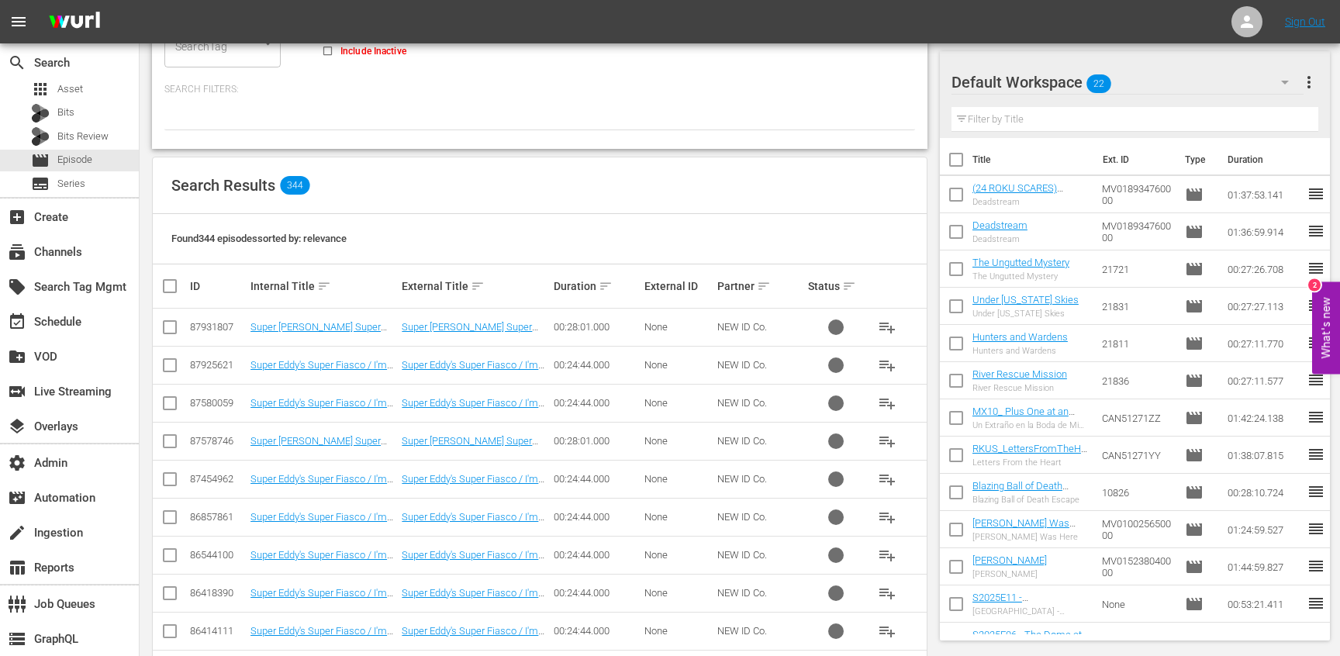
paste input "! / Petty The Great Storyteller"
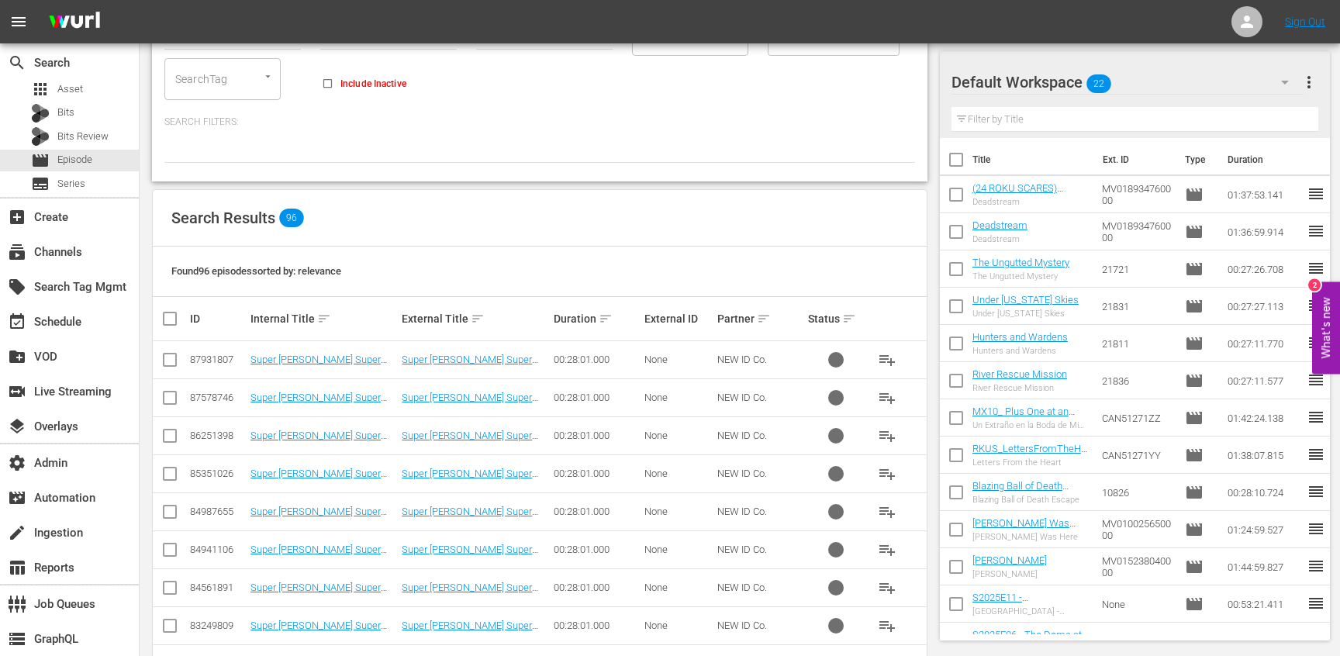
scroll to position [150, 0]
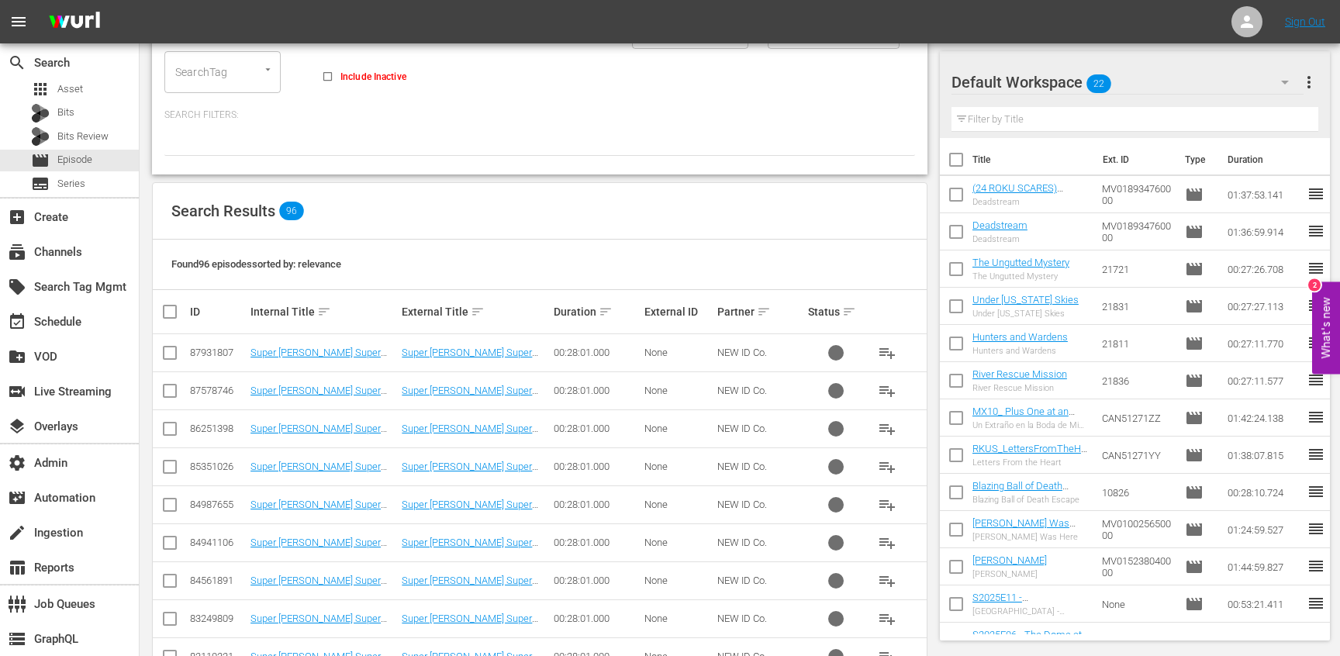
type input "Super Eddy’s Super Fiasco! / Petty The Great Storyteller"
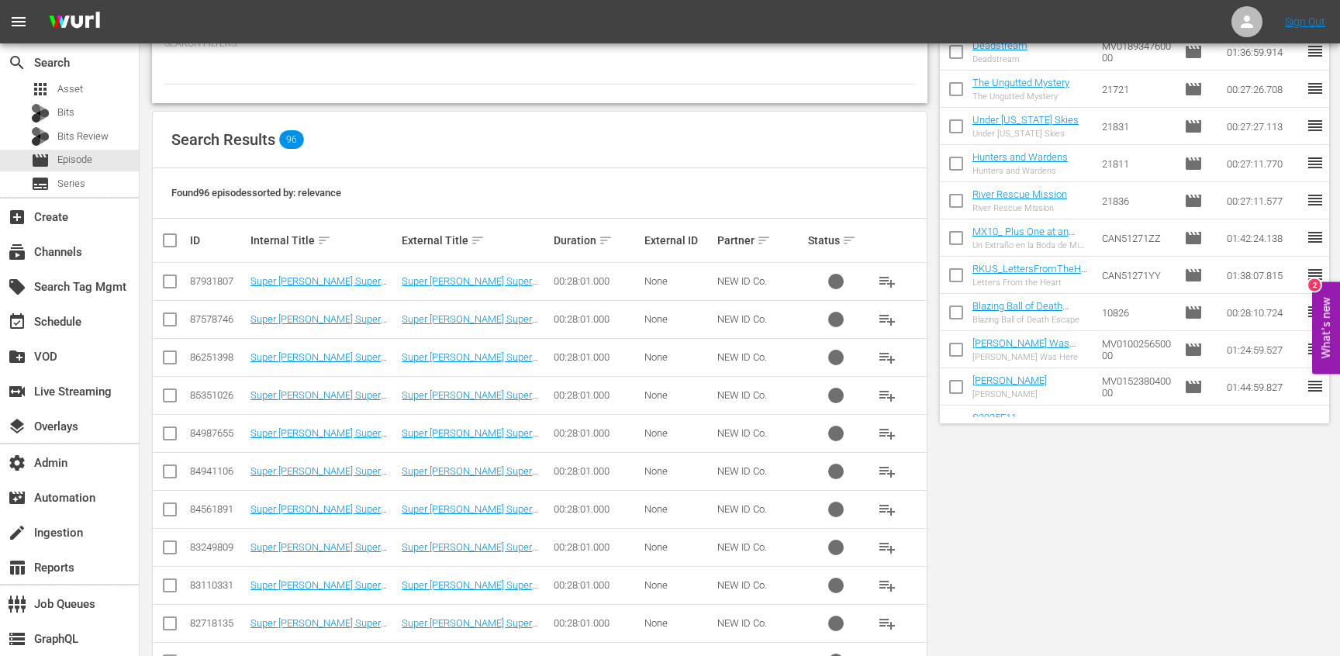
scroll to position [0, 0]
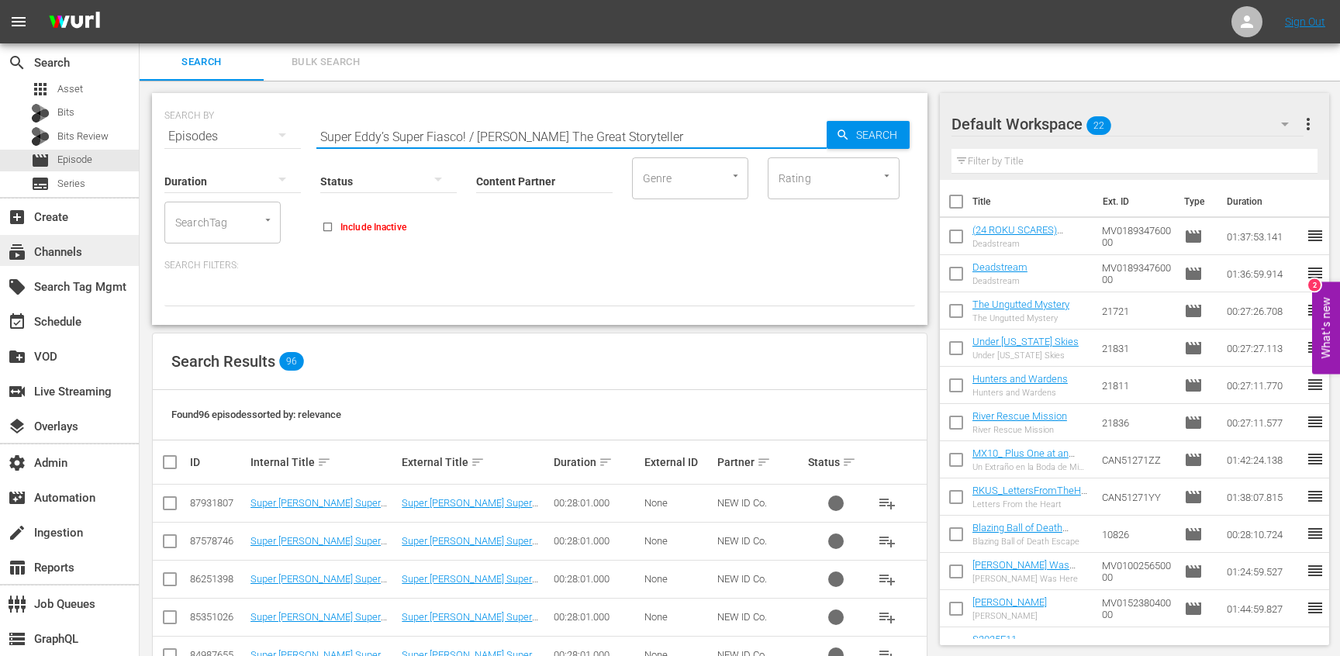
click at [79, 253] on div "subscriptions Channels" at bounding box center [43, 250] width 87 height 14
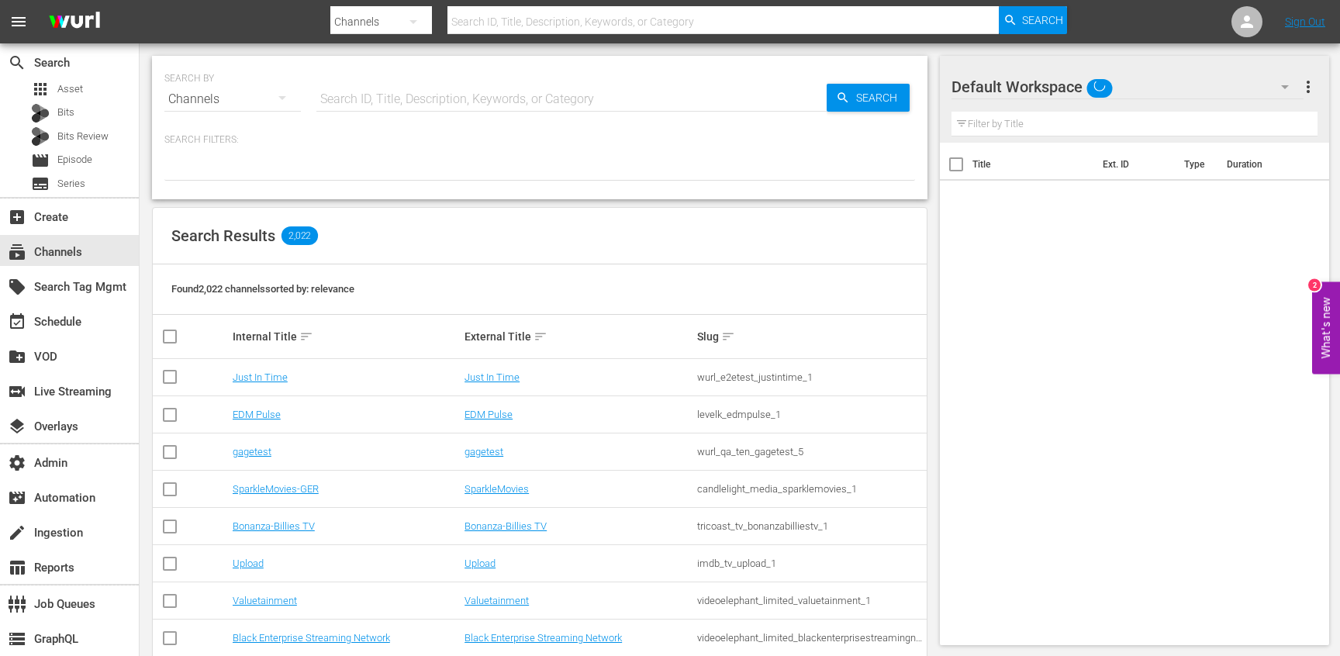
click at [426, 111] on hr at bounding box center [571, 111] width 510 height 1
click at [430, 97] on input "text" at bounding box center [571, 99] width 510 height 37
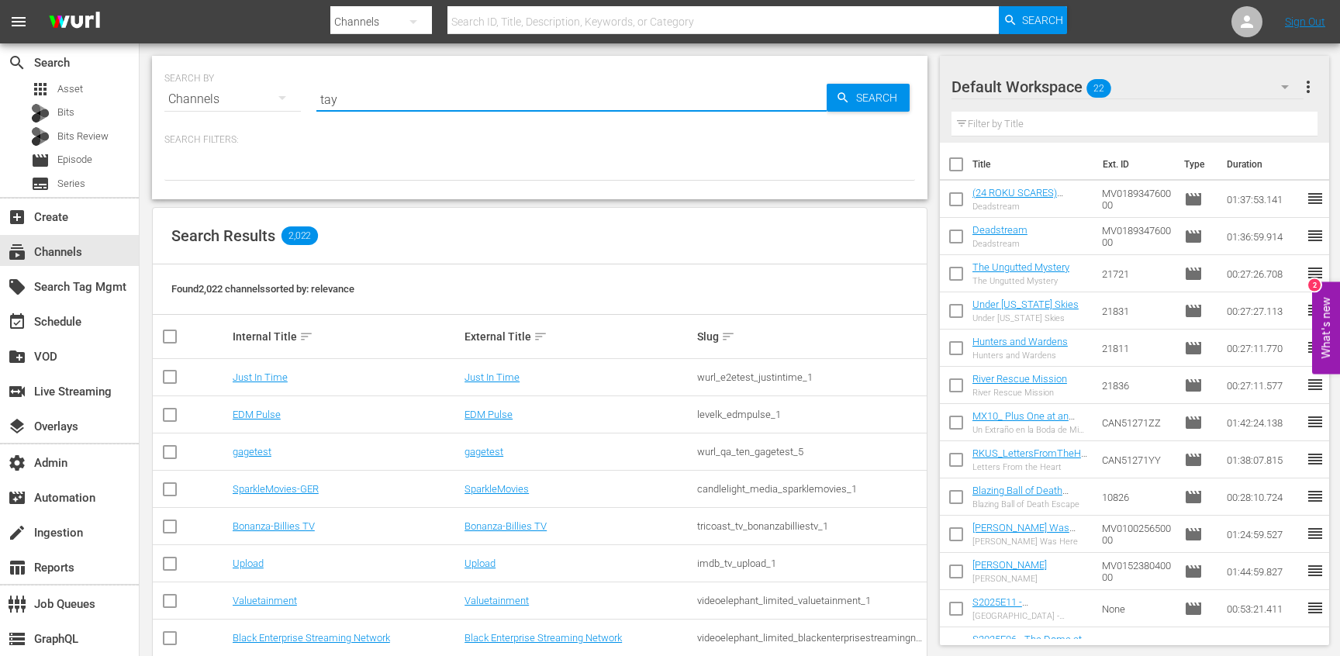
type input "tayo"
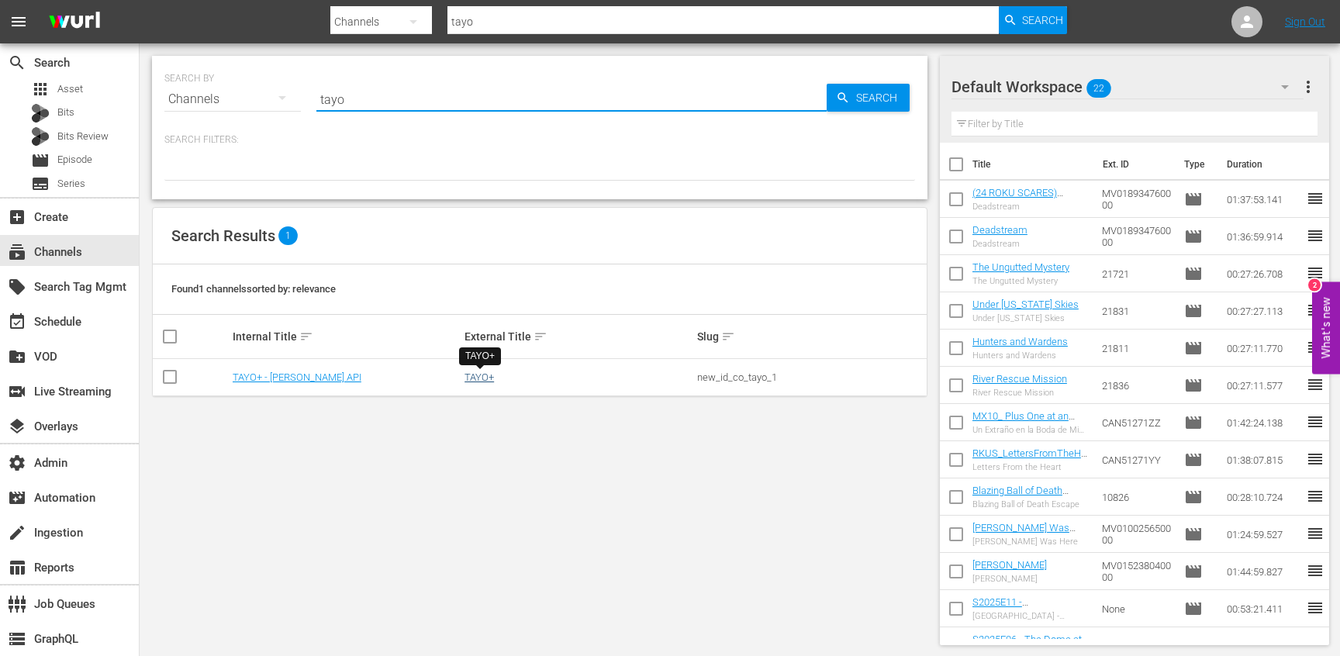
type input "tayo"
click at [478, 376] on link "TAYO+" at bounding box center [479, 377] width 29 height 12
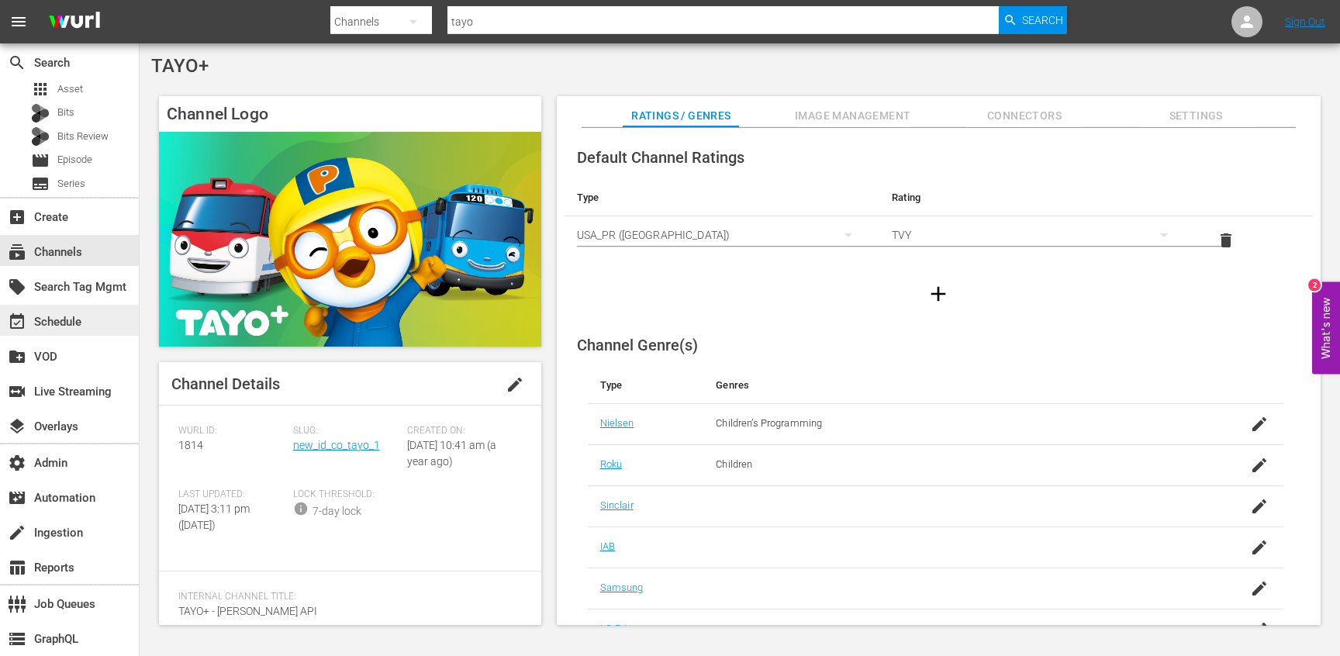
click at [78, 324] on div "event_available Schedule" at bounding box center [43, 320] width 87 height 14
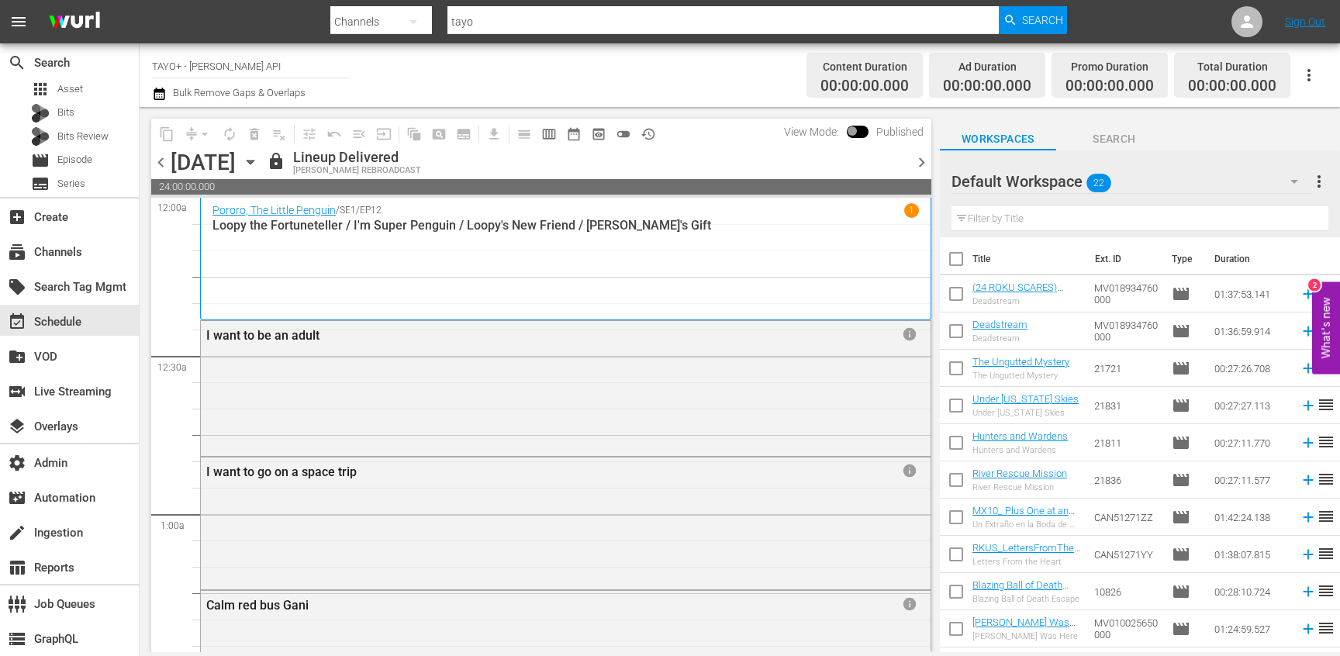
click at [921, 163] on span "chevron_right" at bounding box center [921, 162] width 19 height 19
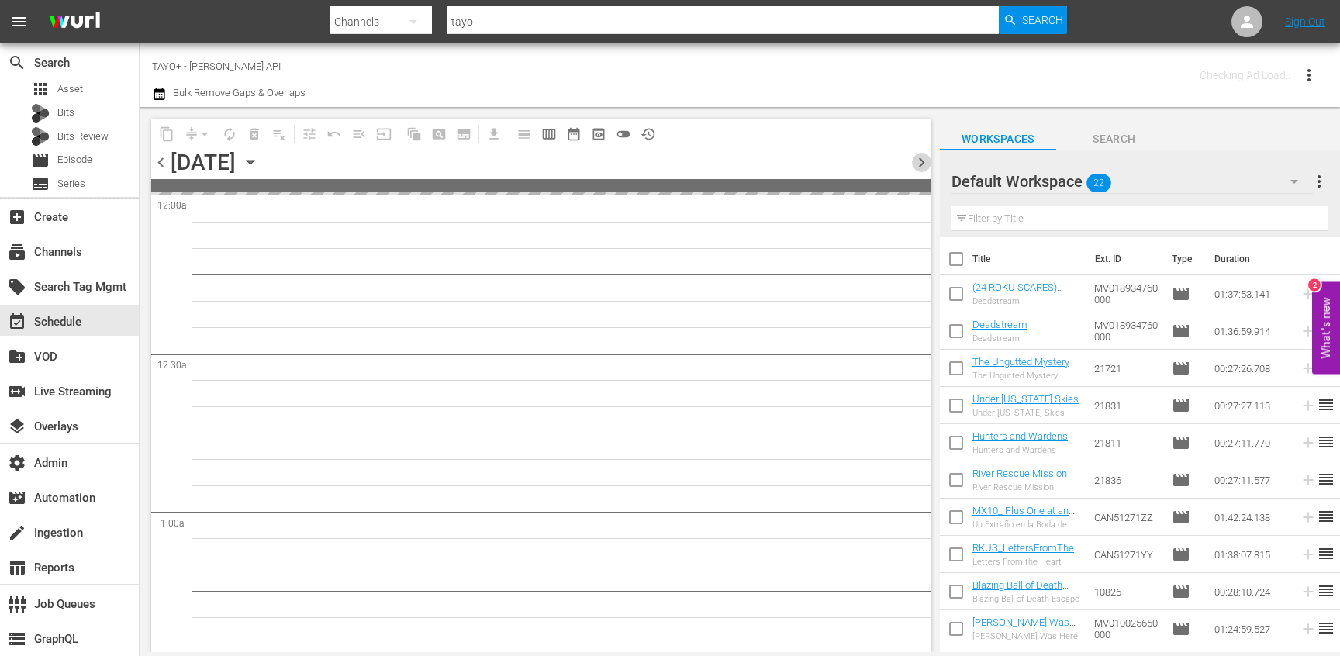
click at [921, 163] on span "chevron_right" at bounding box center [921, 162] width 19 height 19
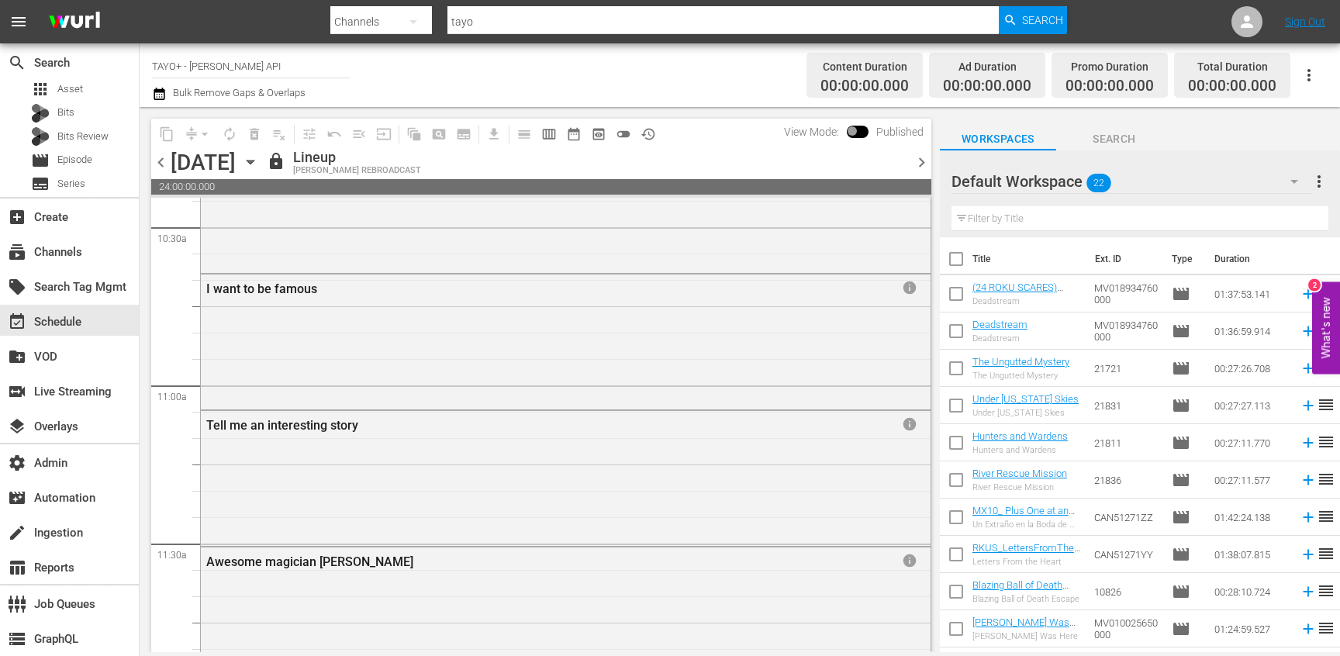
scroll to position [3697, 0]
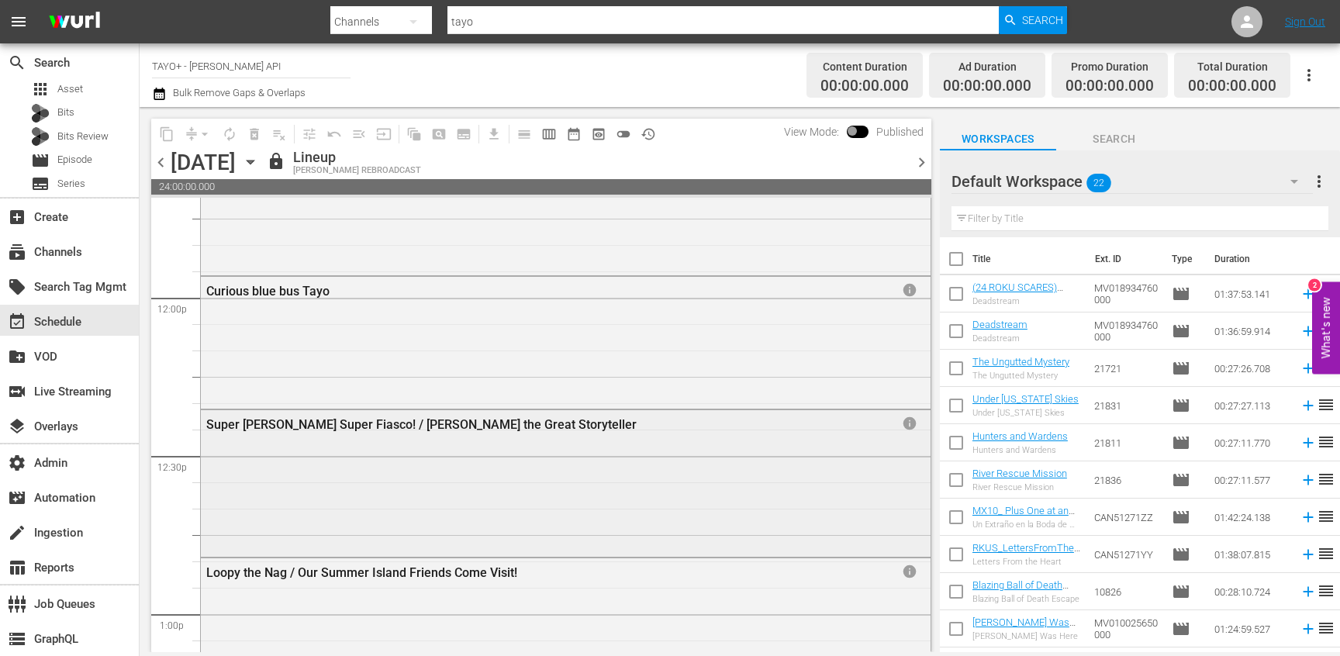
click at [378, 427] on div "Super Eddy’s Super Fiasco! / Petty the Great Storyteller" at bounding box center [519, 424] width 626 height 15
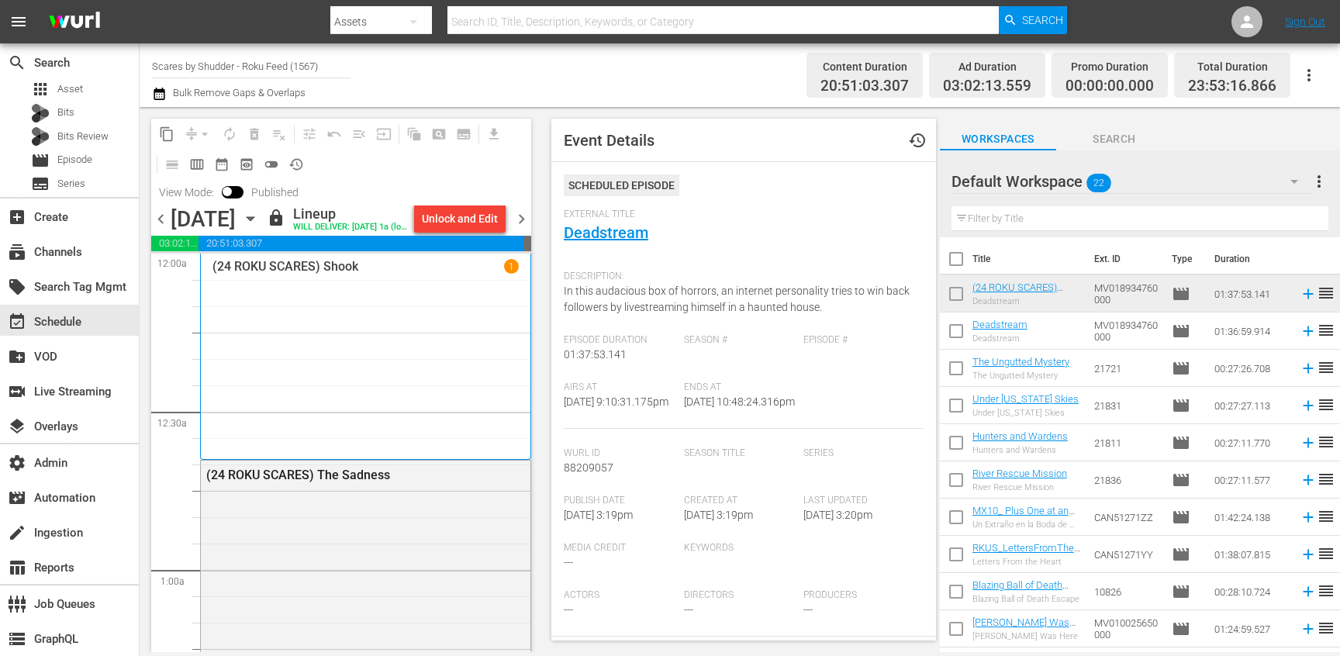
scroll to position [6664, 0]
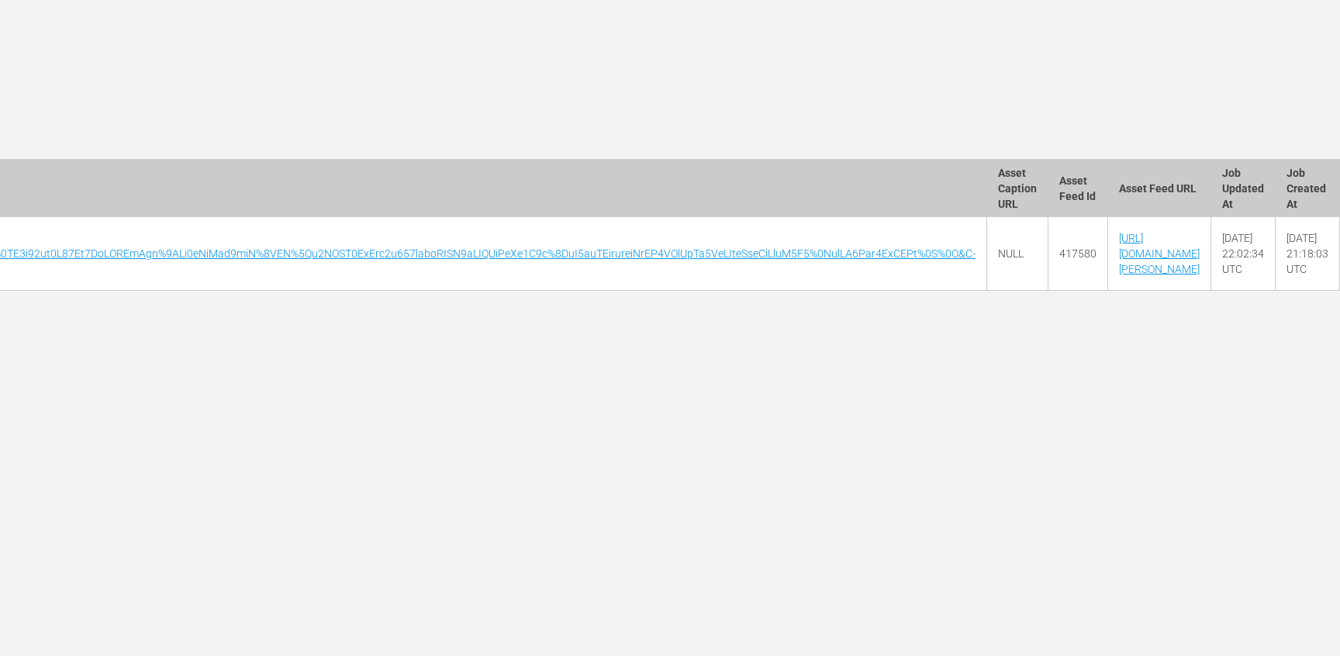
scroll to position [0, 4954]
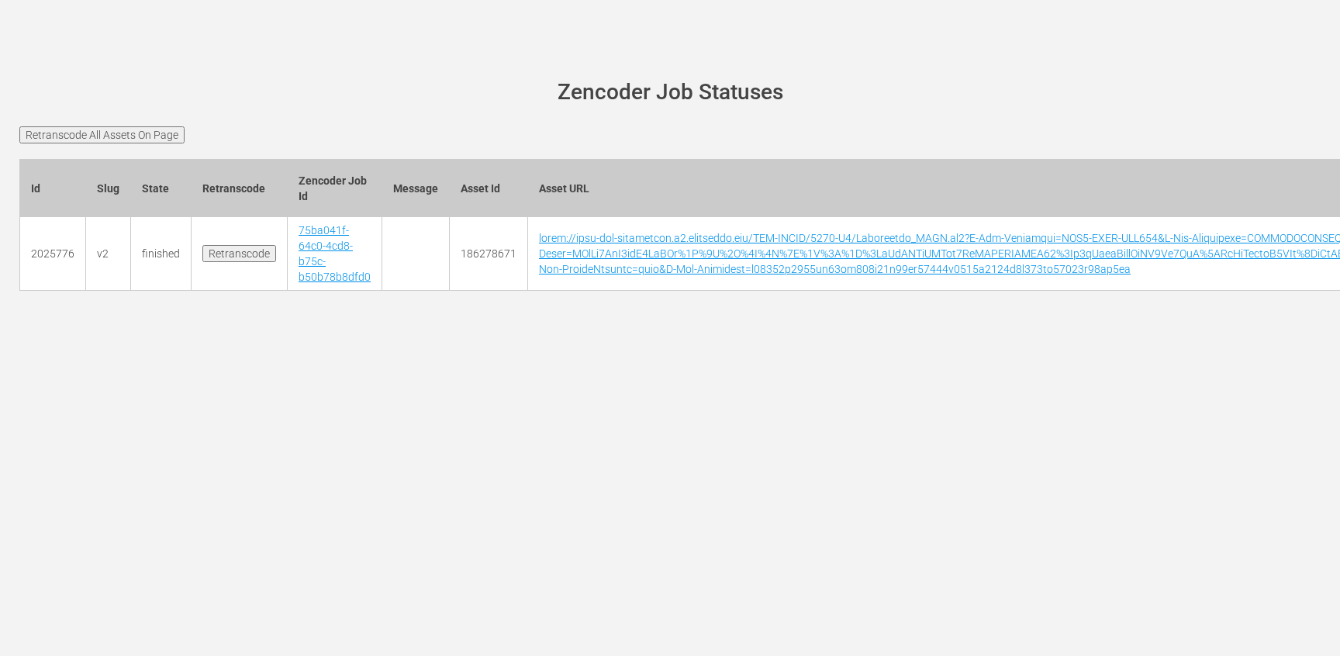
click at [245, 257] on input "Retranscode" at bounding box center [239, 253] width 74 height 17
click at [242, 248] on input "Retranscode" at bounding box center [239, 253] width 74 height 17
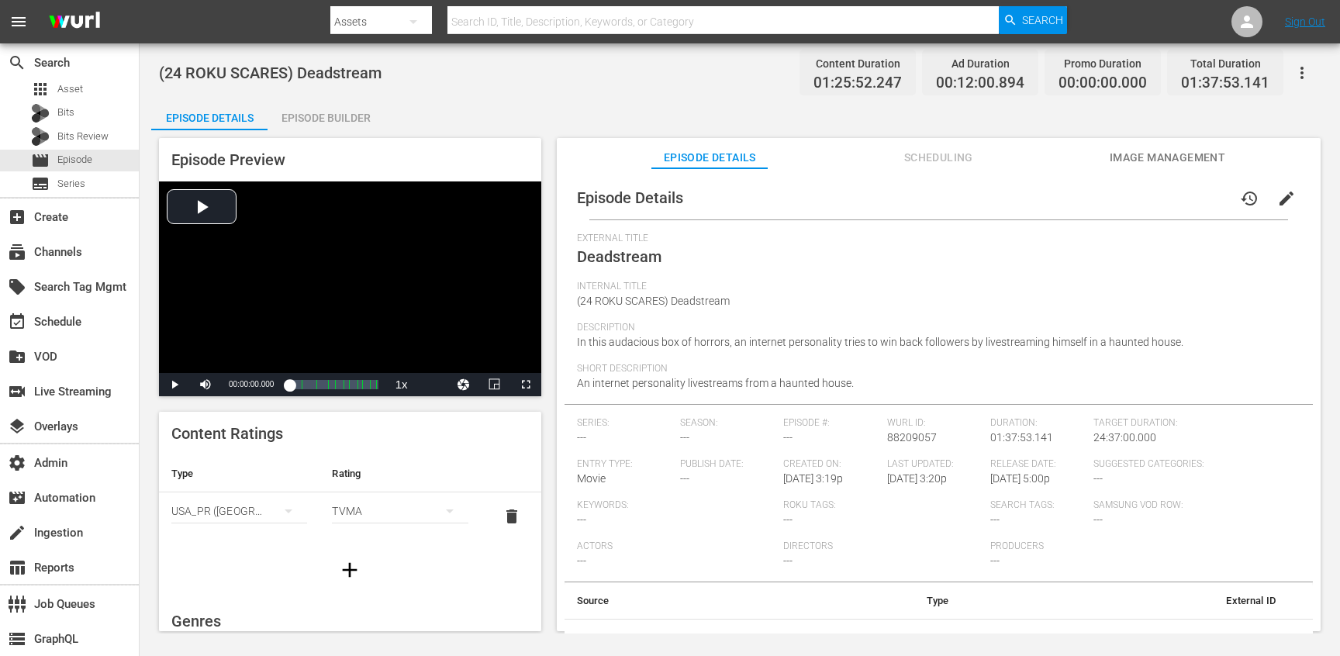
click at [937, 161] on span "Scheduling" at bounding box center [938, 157] width 116 height 19
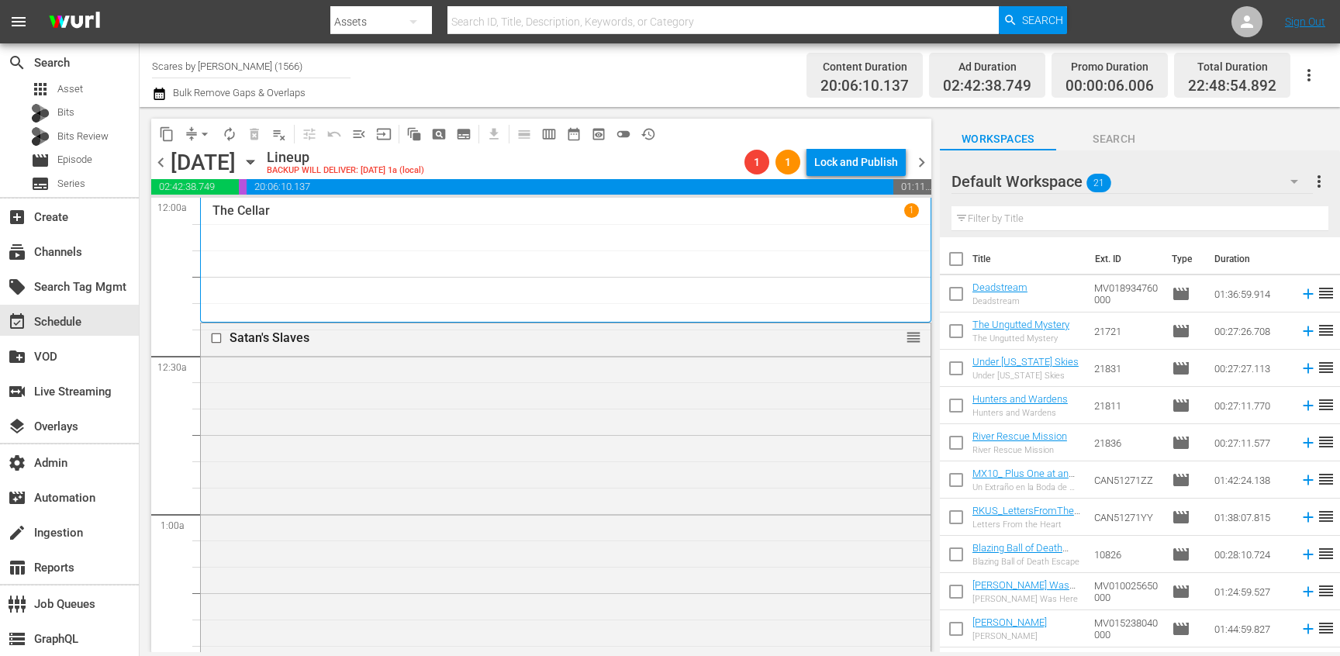
scroll to position [6958, 0]
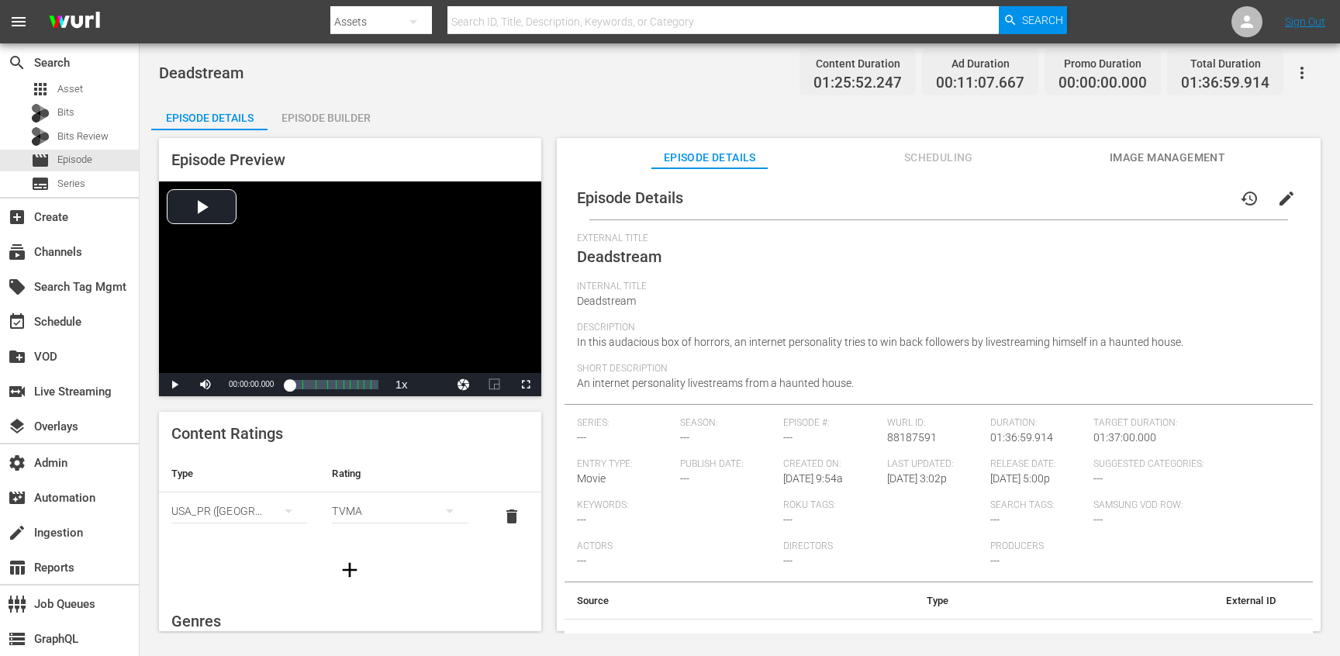
click at [937, 161] on span "Scheduling" at bounding box center [938, 157] width 116 height 19
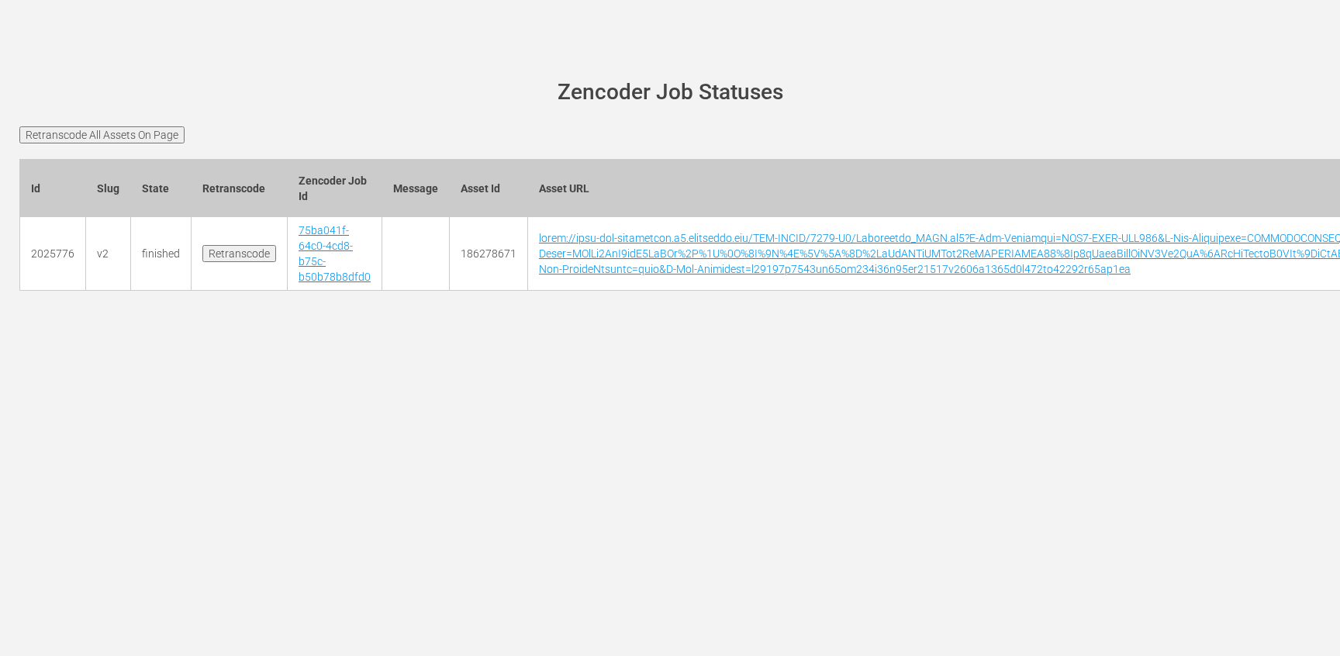
click at [139, 131] on input "Retranscode All Assets On Page" at bounding box center [101, 134] width 165 height 17
click at [493, 253] on td "186278671" at bounding box center [489, 254] width 78 height 74
copy td "186278671"
click at [513, 314] on div at bounding box center [670, 310] width 1325 height 39
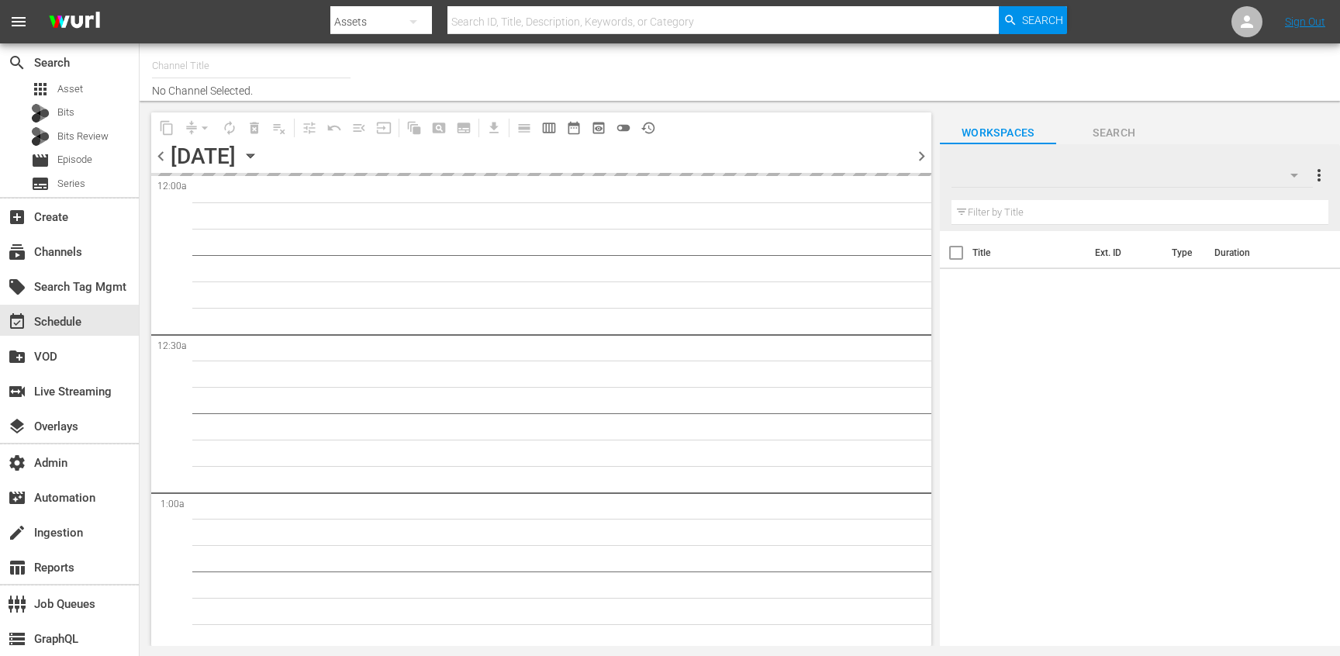
type input "Scares by Shudder - Roku Feed (1567)"
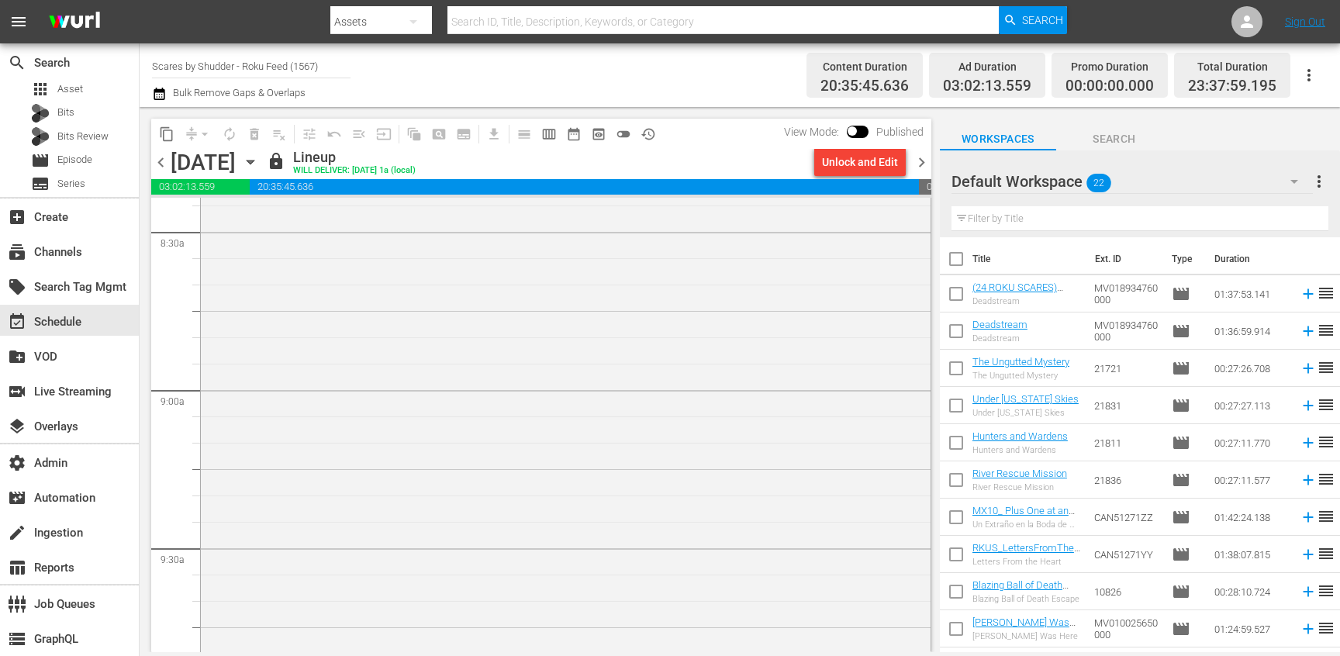
scroll to position [2680, 0]
click at [665, 106] on div "Channel Title Scares by Shudder - Roku Feed (1567) Bulk Remove Gaps & Overlaps …" at bounding box center [740, 75] width 1201 height 64
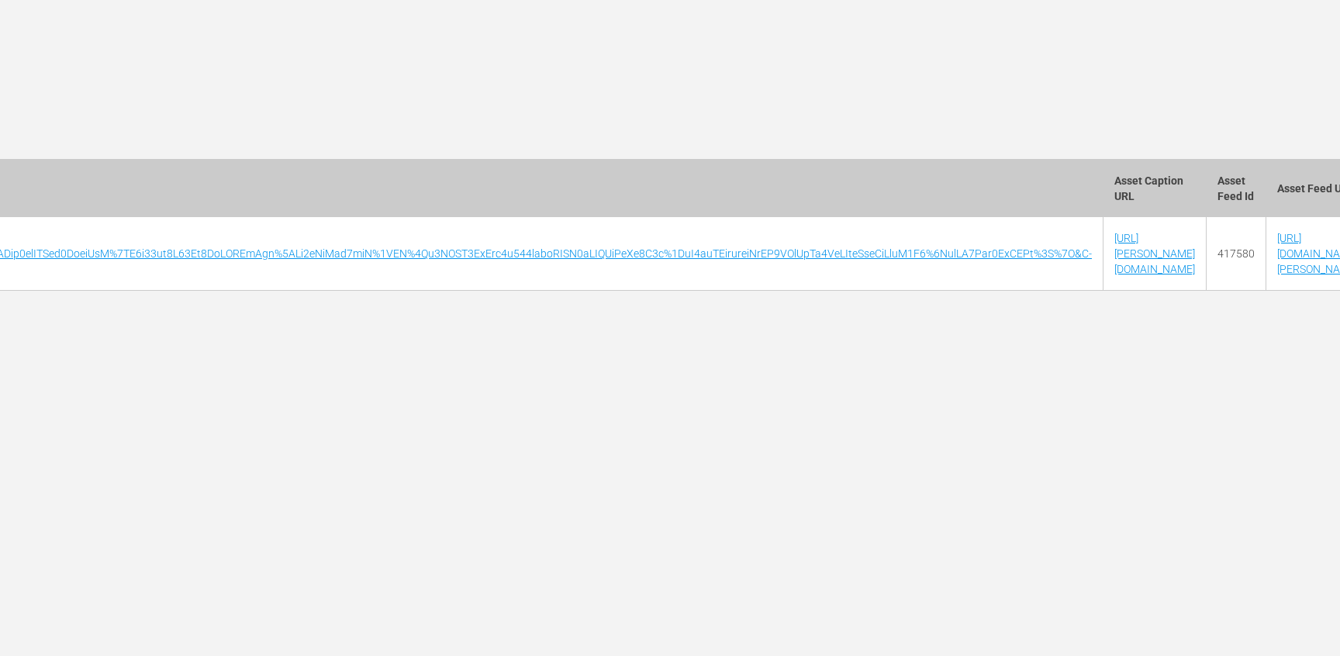
scroll to position [0, 5285]
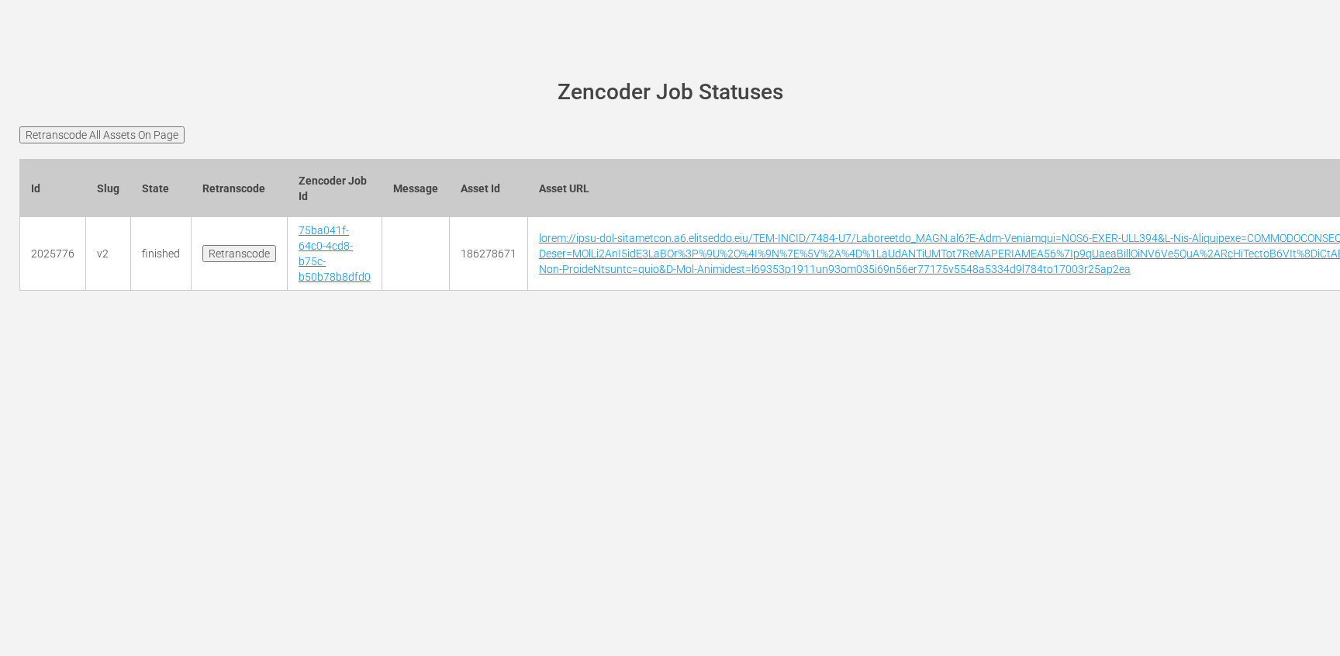
click at [216, 245] on input "Retranscode" at bounding box center [239, 253] width 74 height 17
click at [482, 253] on td "186278671" at bounding box center [489, 254] width 78 height 74
copy td "186278671"
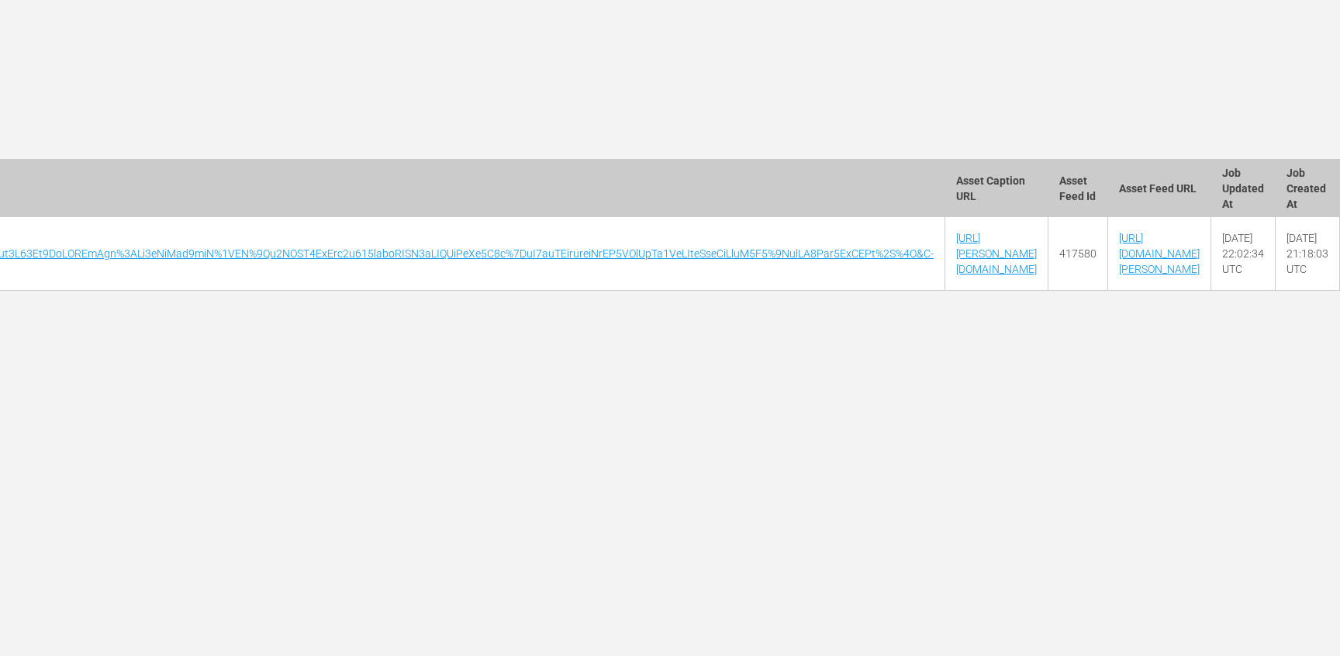
scroll to position [0, 5285]
click at [956, 255] on link "[URL][PERSON_NAME][DOMAIN_NAME]" at bounding box center [996, 253] width 81 height 43
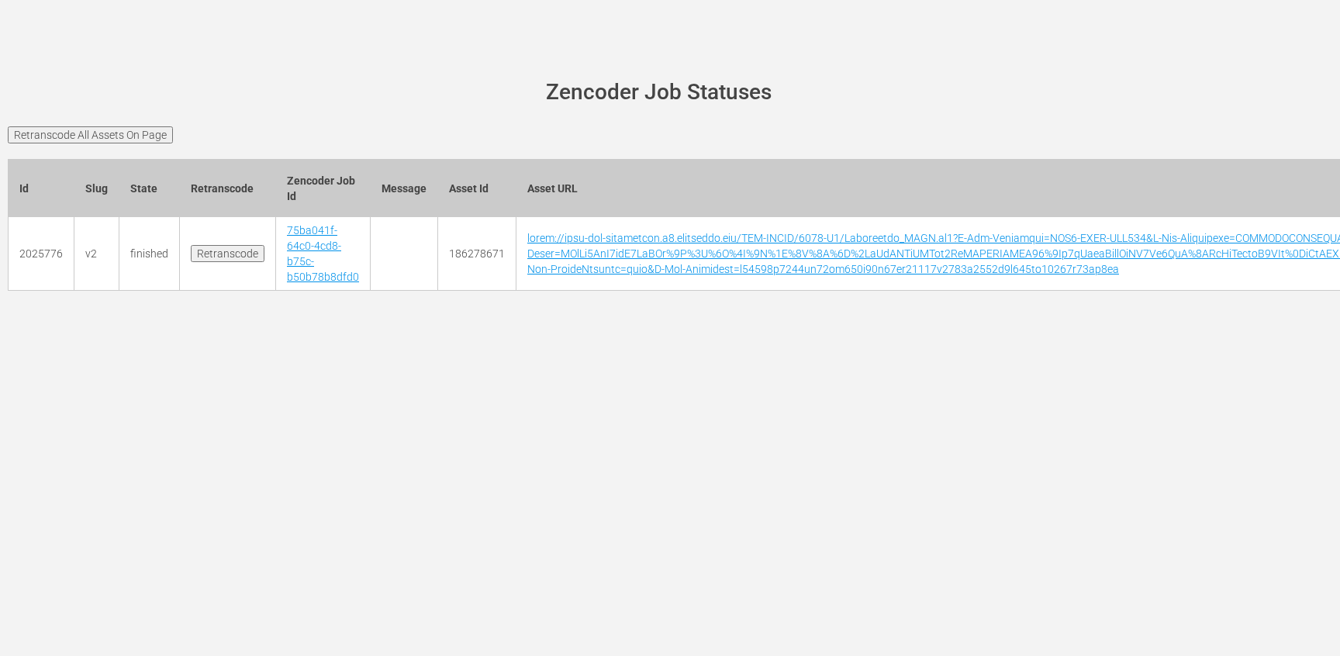
scroll to position [0, 0]
click at [496, 249] on td "186278671" at bounding box center [489, 254] width 78 height 74
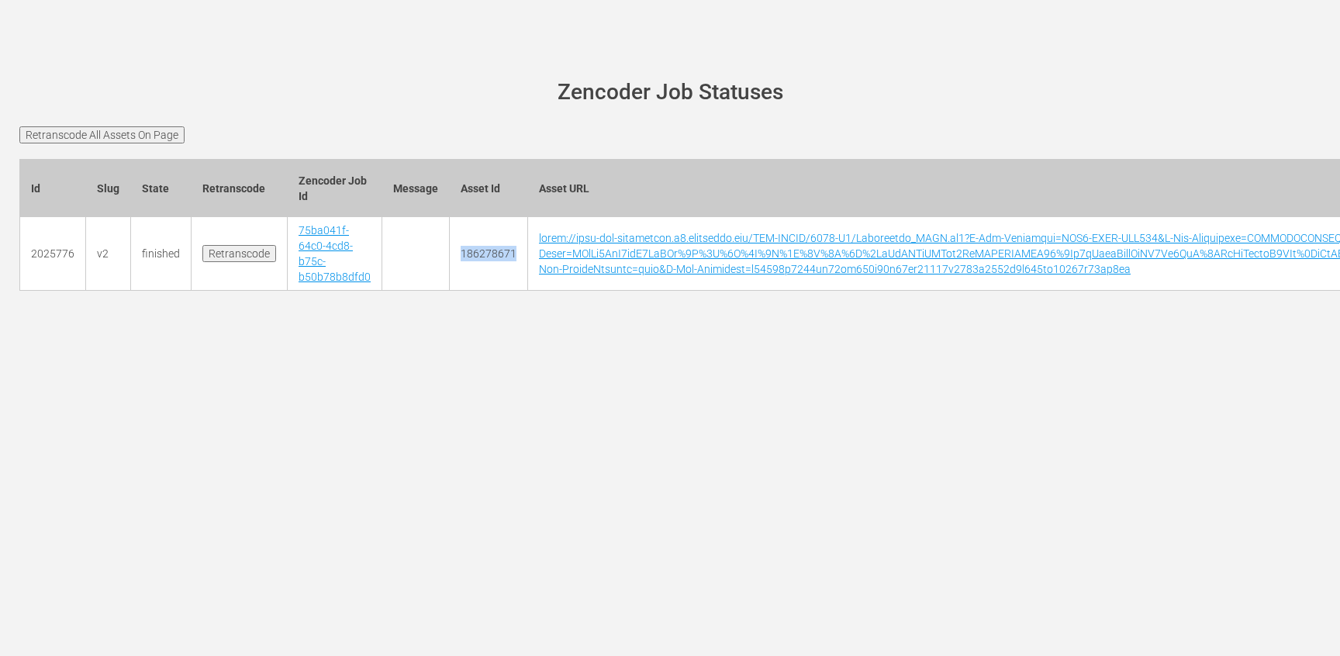
click at [496, 249] on td "186278671" at bounding box center [489, 254] width 78 height 74
copy td "186278671"
click at [209, 245] on input "Retranscode" at bounding box center [239, 253] width 74 height 17
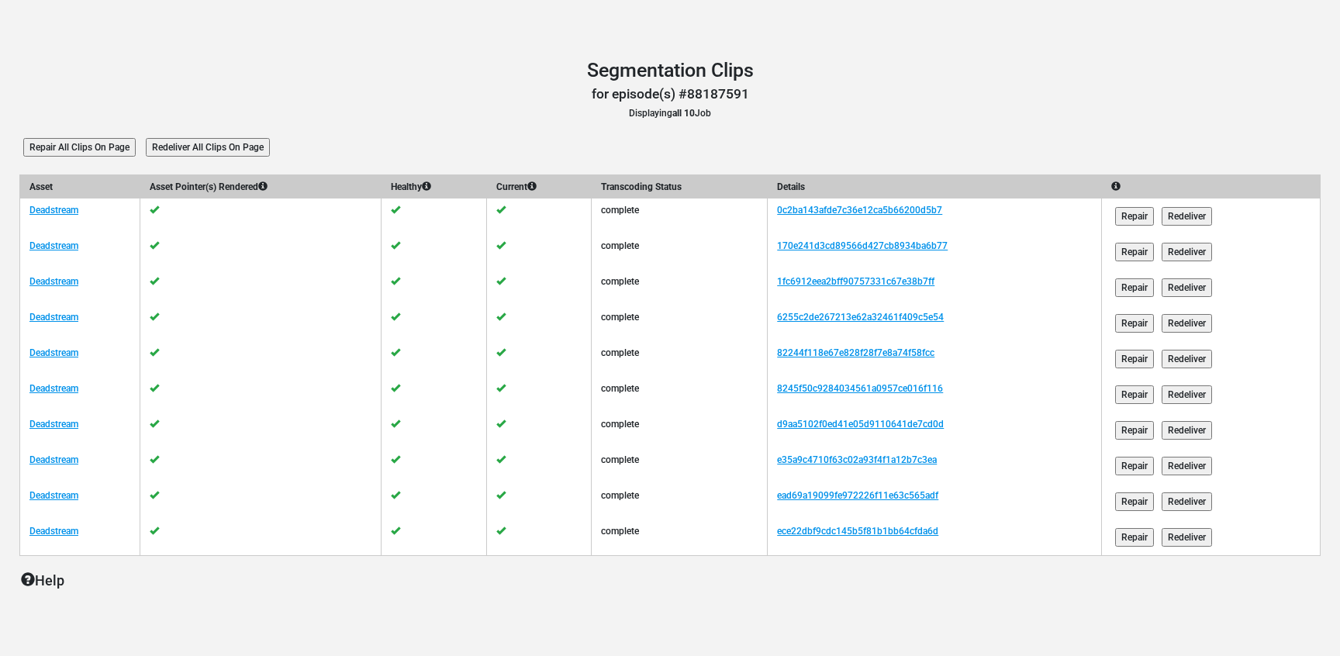
click at [575, 51] on main "Segmentation Clips Segmentation Clips for episode(s) #88187591 Displaying all 1…" at bounding box center [670, 348] width 1340 height 610
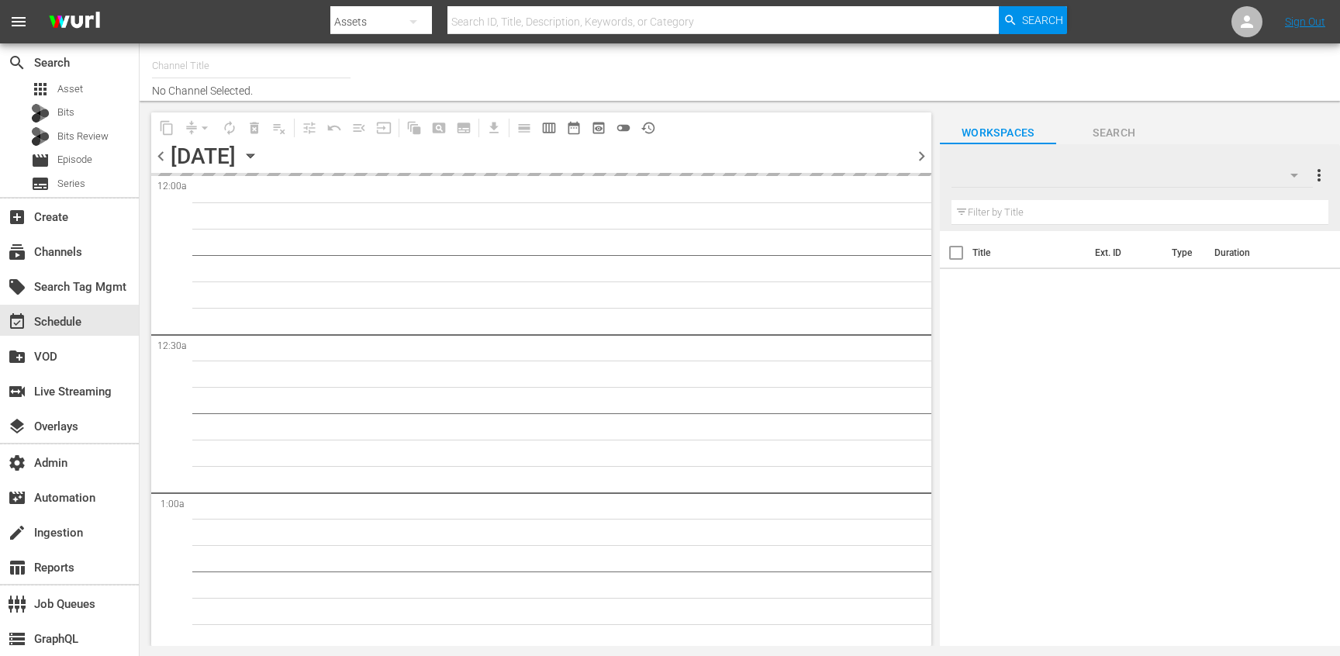
type input "Scares by [PERSON_NAME] (1566)"
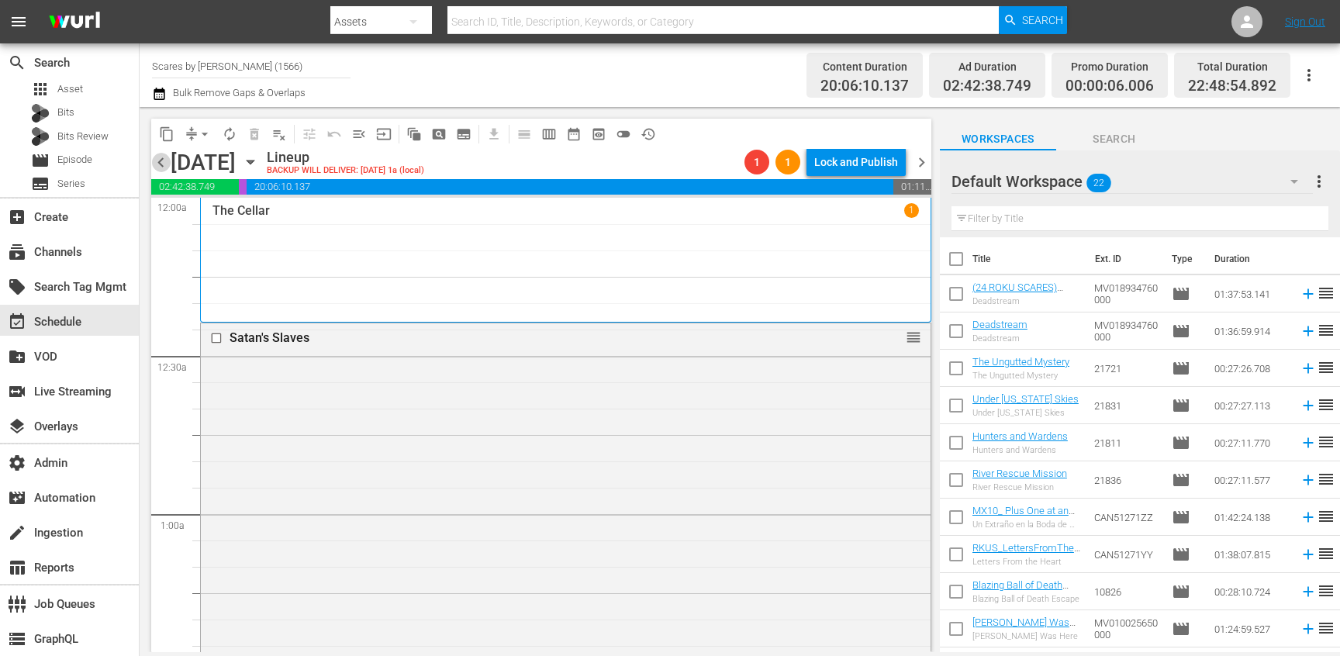
click at [158, 160] on span "chevron_left" at bounding box center [160, 162] width 19 height 19
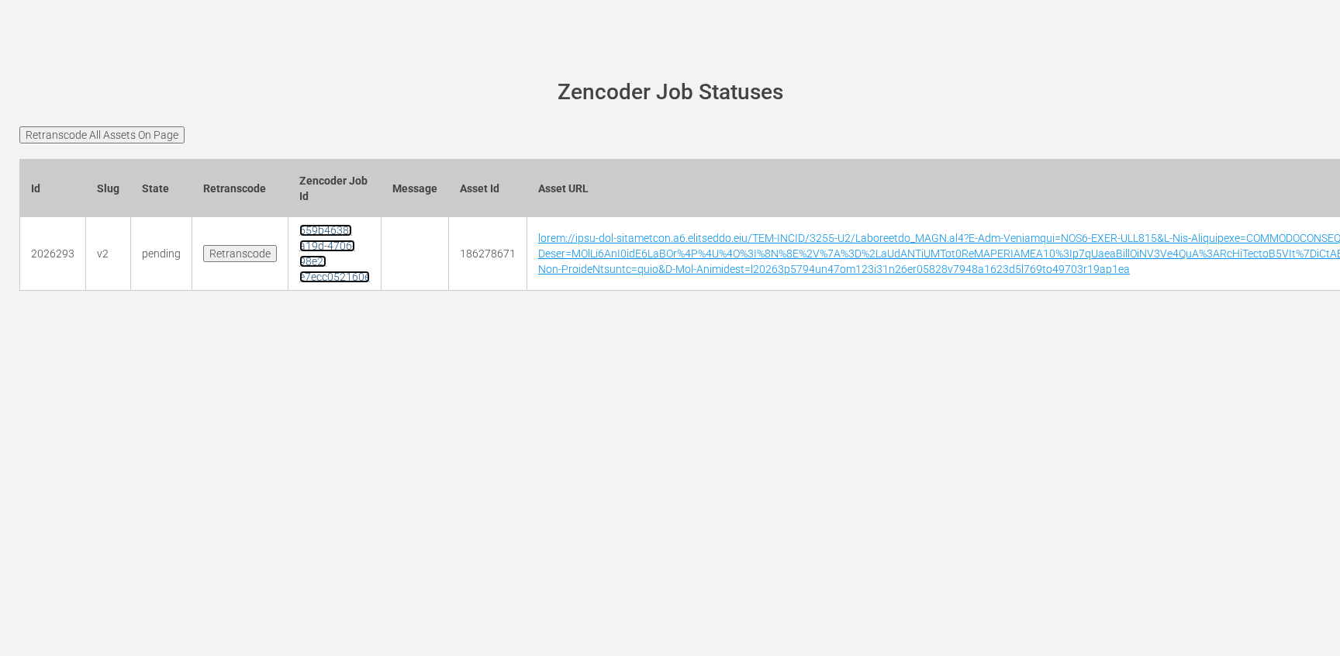
click at [316, 232] on link "659b4638-a19d-4706-98e2-e7ecc052160e" at bounding box center [334, 253] width 71 height 59
click at [307, 241] on link "659b4638-a19d-4706-98e2-e7ecc052160e" at bounding box center [334, 253] width 71 height 59
